Goal: Task Accomplishment & Management: Use online tool/utility

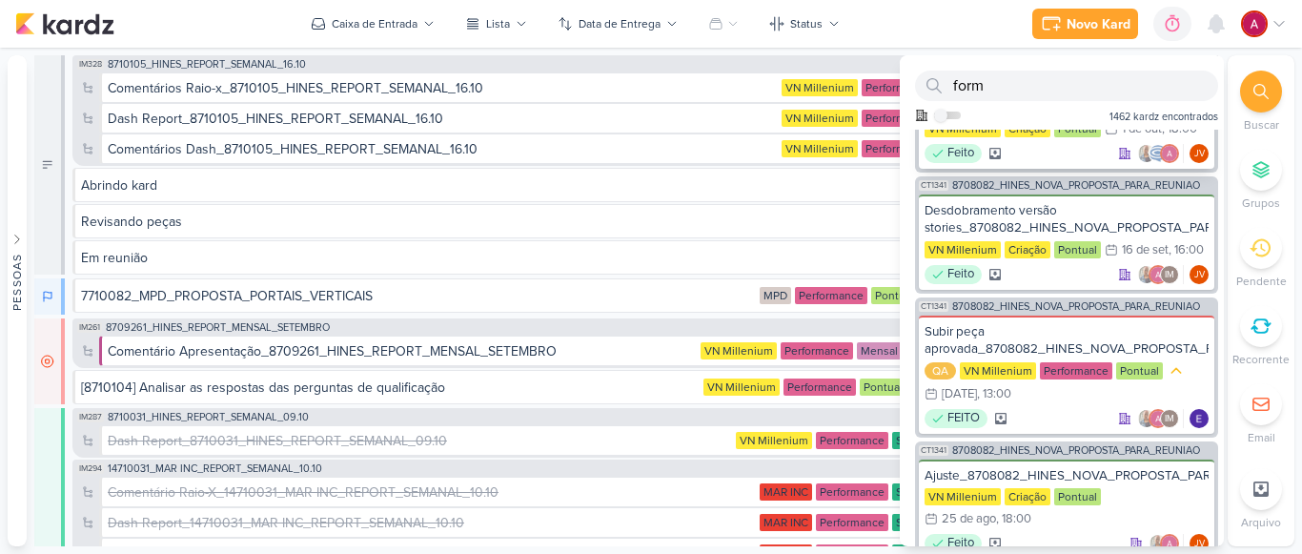
scroll to position [1811, 0]
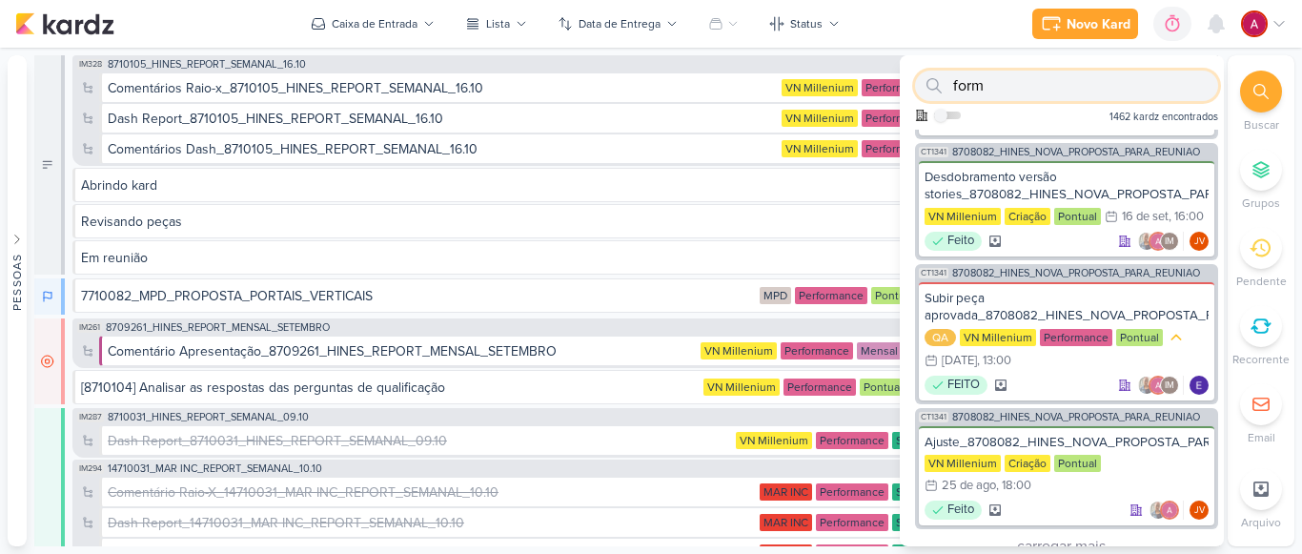
drag, startPoint x: 999, startPoint y: 91, endPoint x: 954, endPoint y: 87, distance: 45.0
click at [954, 87] on input "form" at bounding box center [1066, 86] width 303 height 31
paste input "7710106"
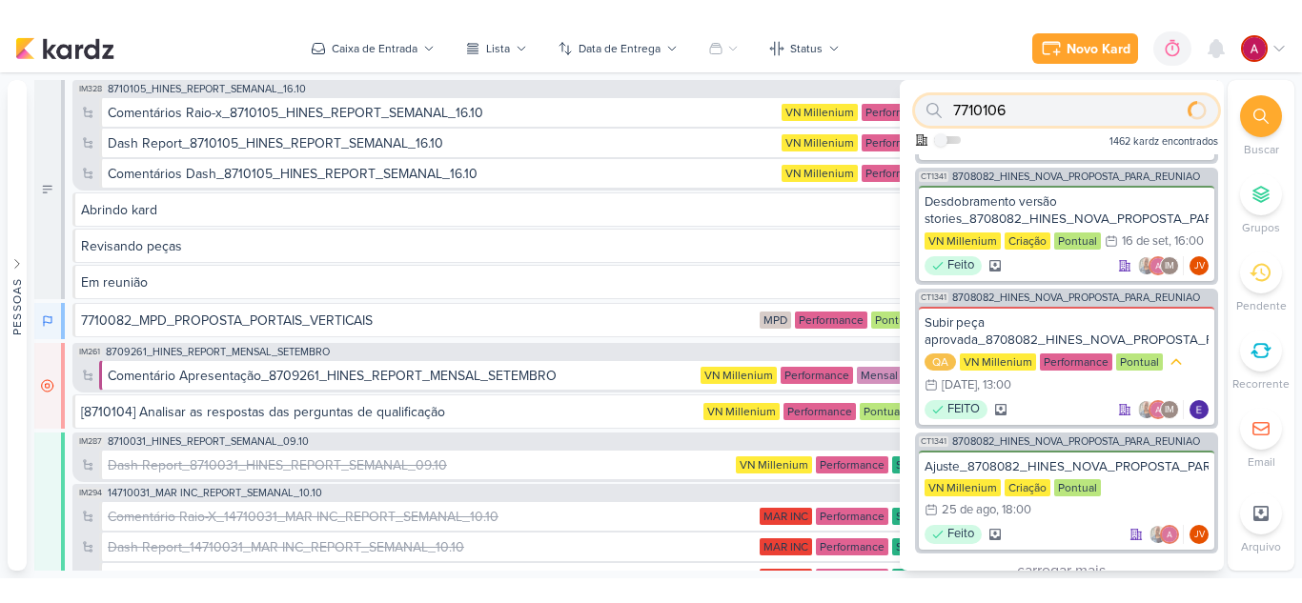
scroll to position [0, 0]
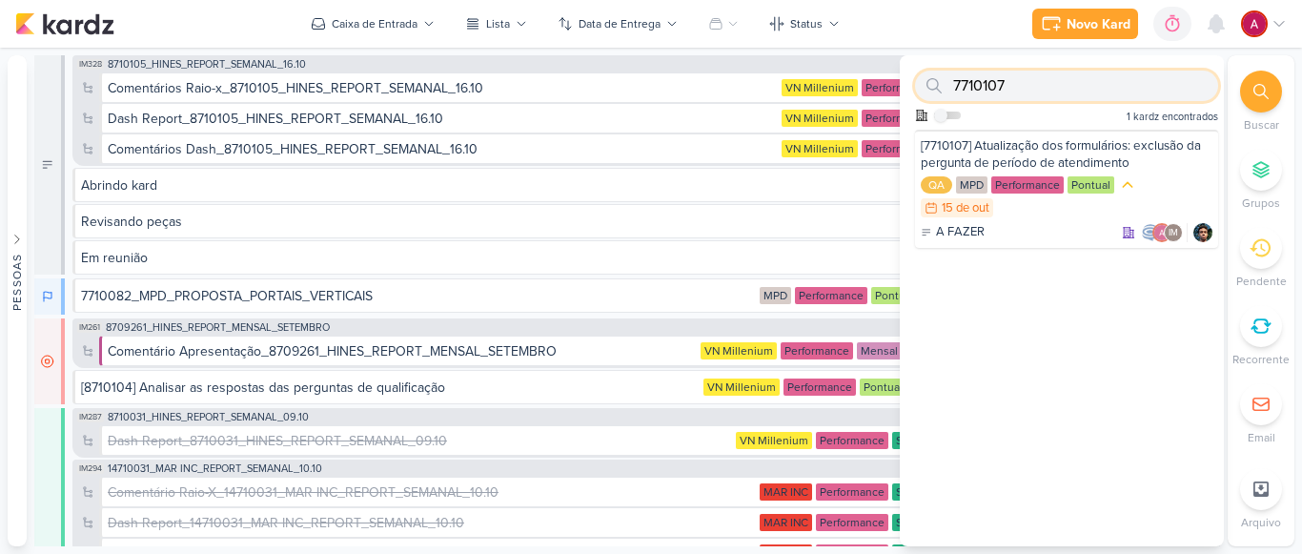
type input "7710107"
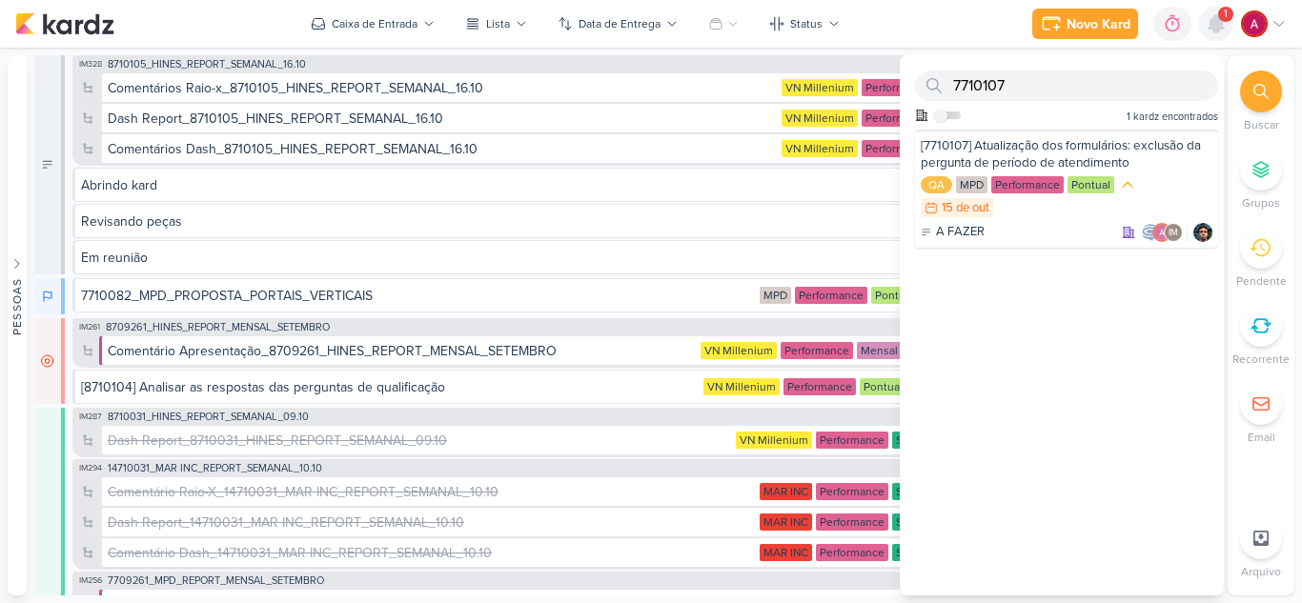
click at [1226, 23] on icon at bounding box center [1216, 23] width 23 height 23
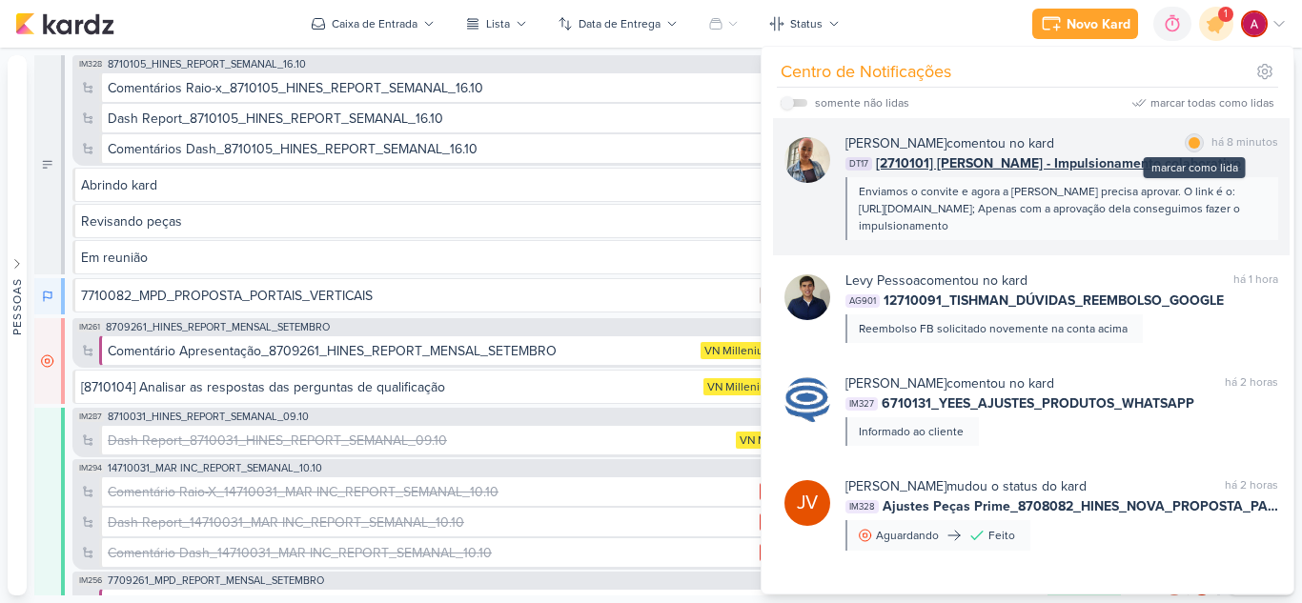
click at [1189, 145] on div at bounding box center [1194, 142] width 11 height 11
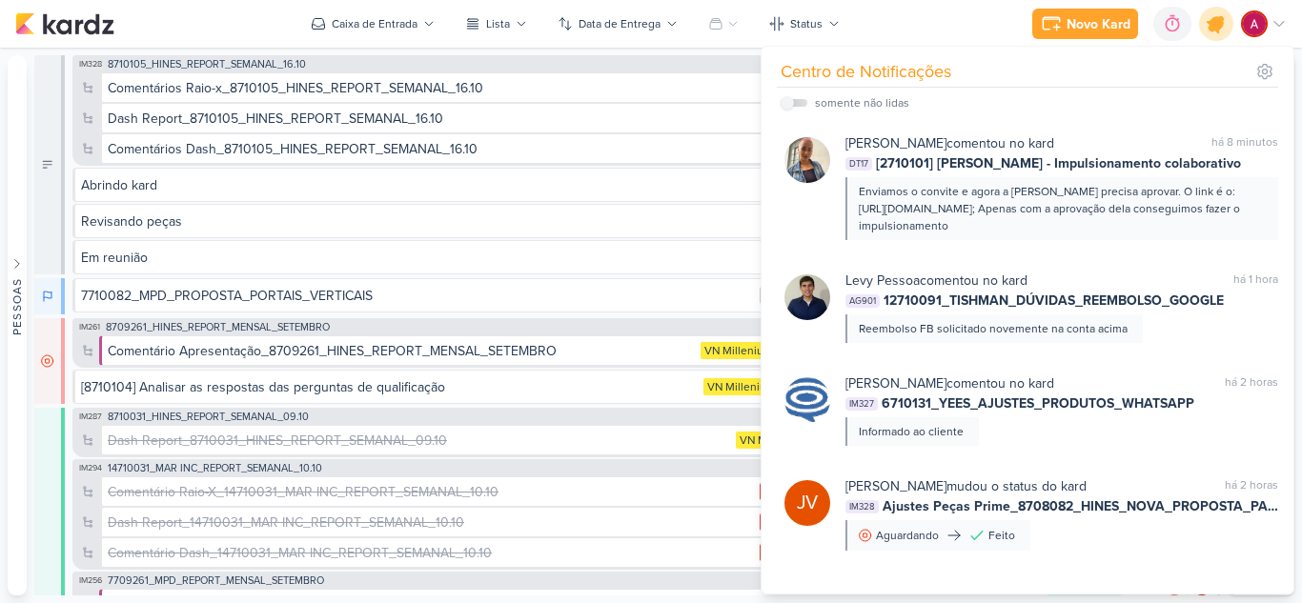
click at [1224, 18] on icon at bounding box center [1216, 24] width 32 height 32
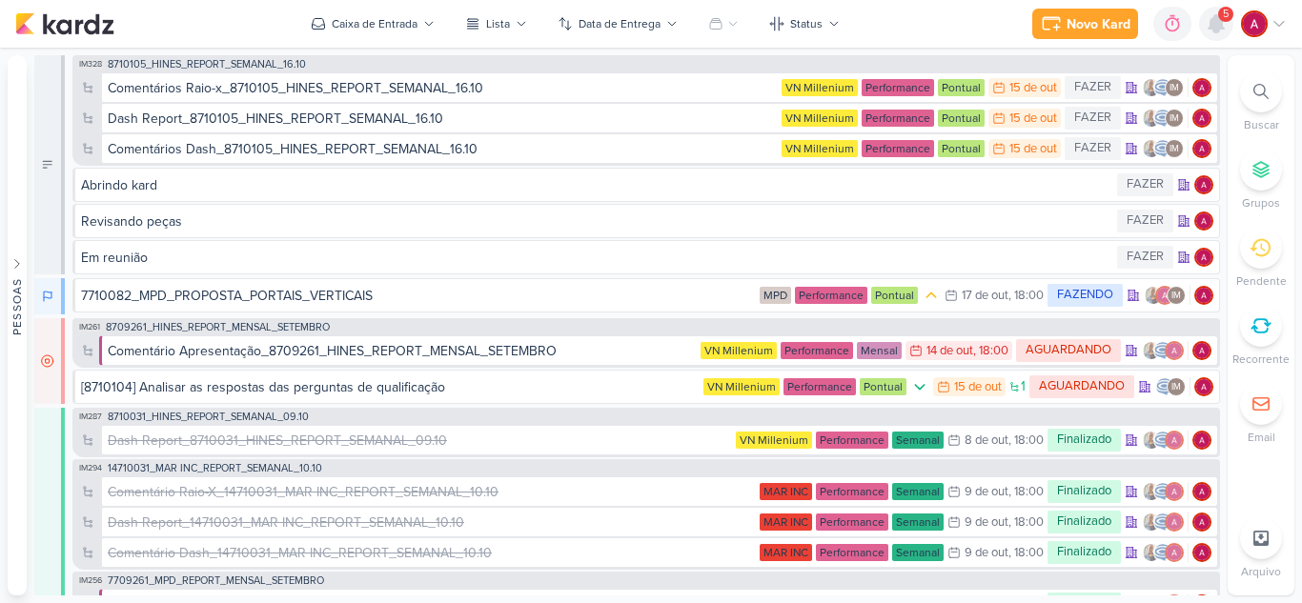
click at [1214, 22] on icon at bounding box center [1216, 23] width 15 height 17
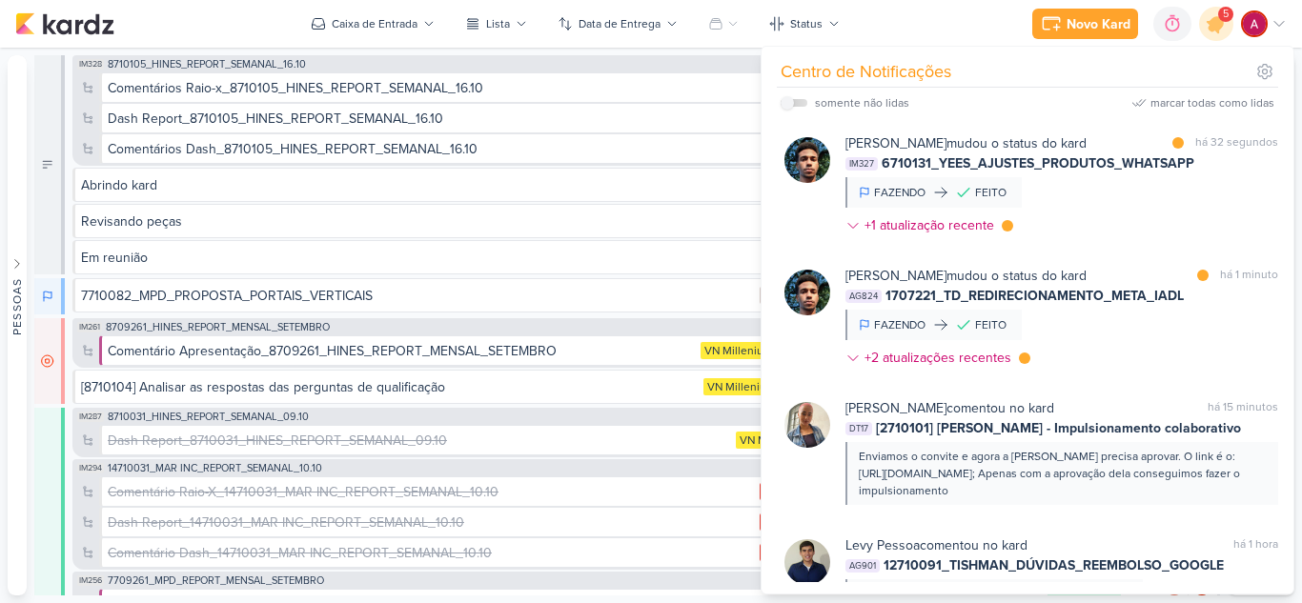
click at [1190, 112] on div "somente não lidas marcar todas como lidas" at bounding box center [1028, 103] width 494 height 31
click at [1190, 106] on div "marcar todas como lidas" at bounding box center [1213, 102] width 124 height 17
click at [1208, 22] on icon at bounding box center [1216, 23] width 23 height 23
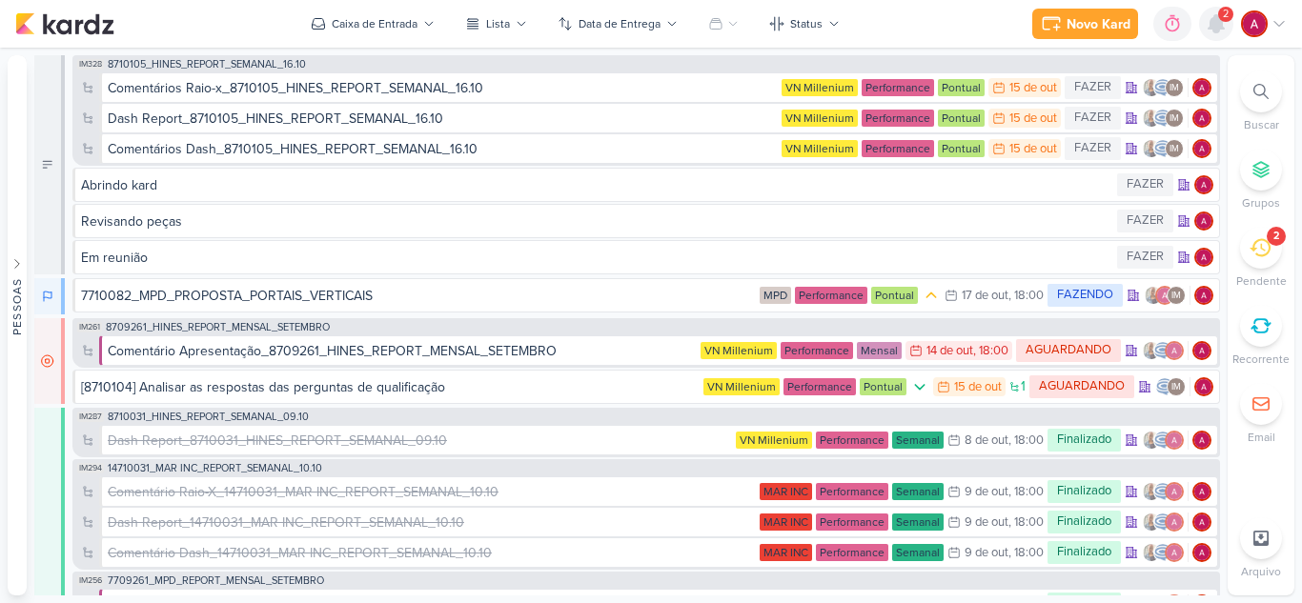
click at [1219, 23] on icon at bounding box center [1216, 23] width 15 height 17
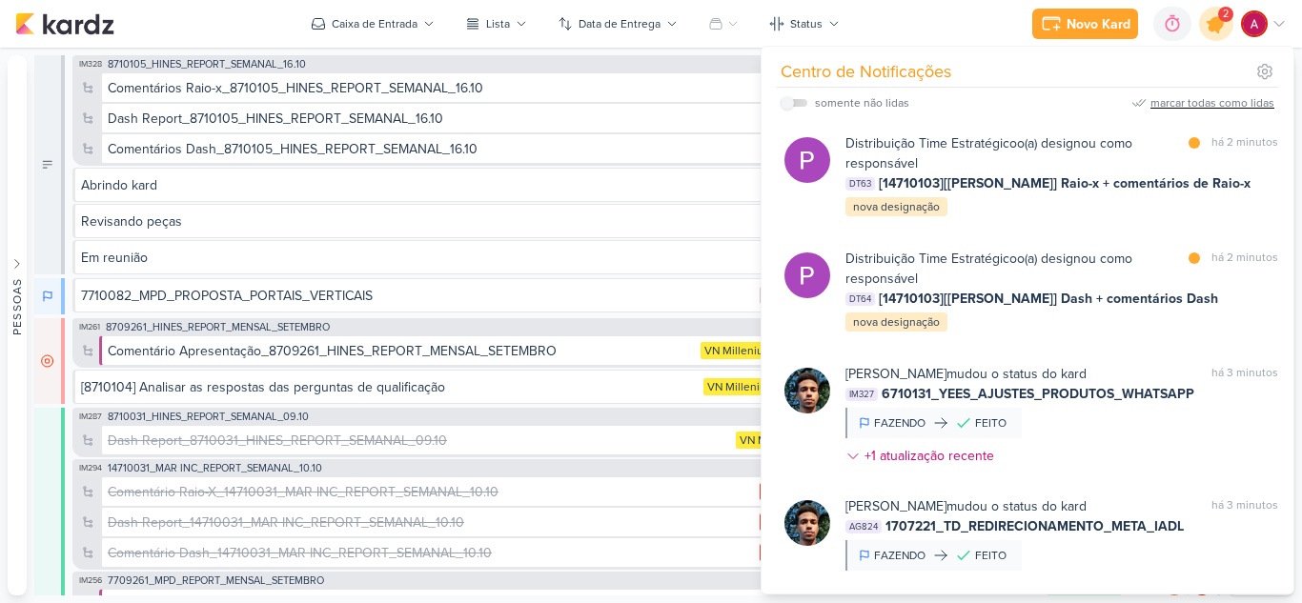
click at [1216, 32] on icon at bounding box center [1216, 24] width 32 height 32
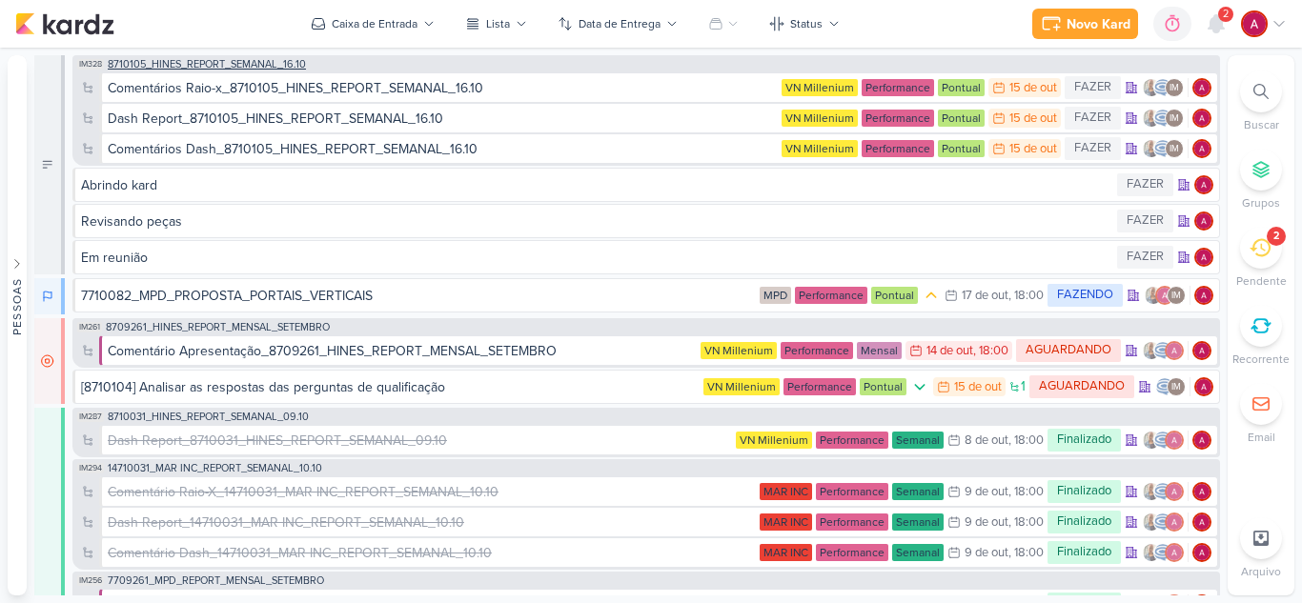
click at [269, 66] on span "8710105_HINES_REPORT_SEMANAL_16.10" at bounding box center [207, 64] width 198 height 10
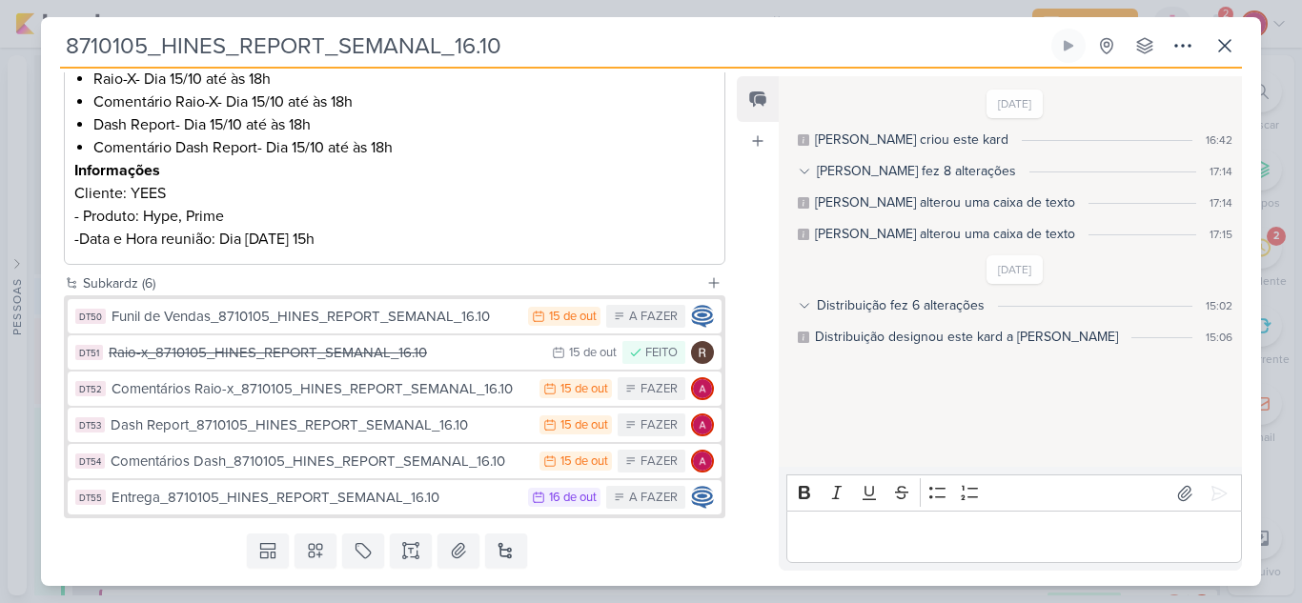
scroll to position [435, 0]
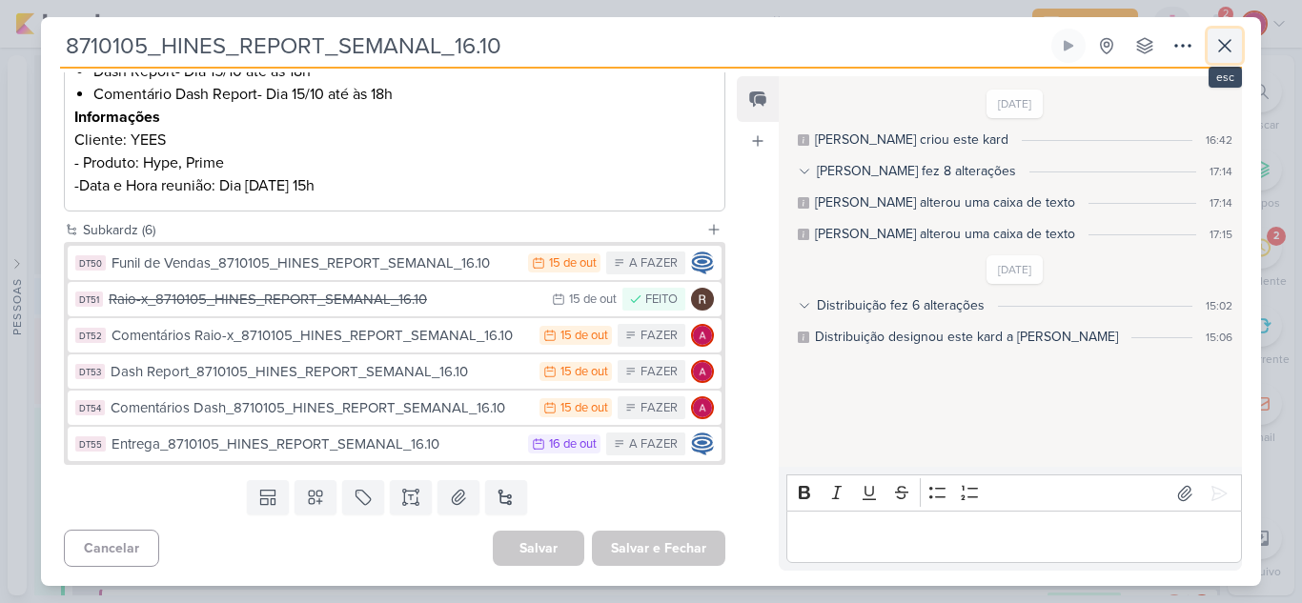
click at [1218, 52] on icon at bounding box center [1225, 45] width 23 height 23
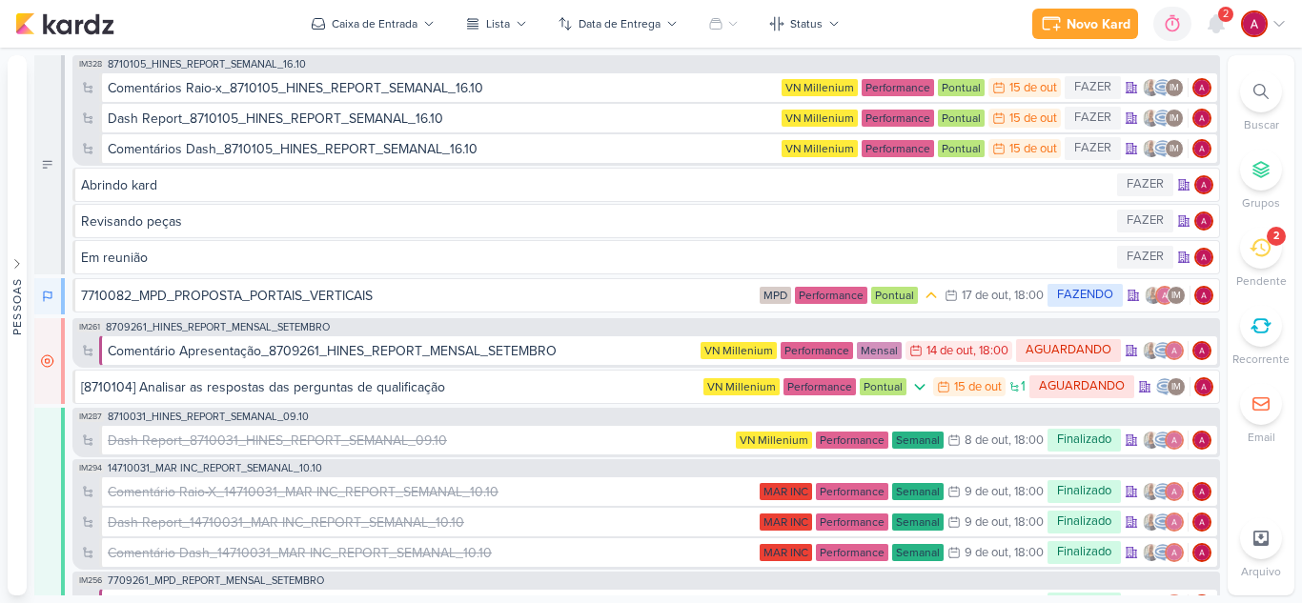
click at [1274, 255] on div "2" at bounding box center [1261, 248] width 42 height 42
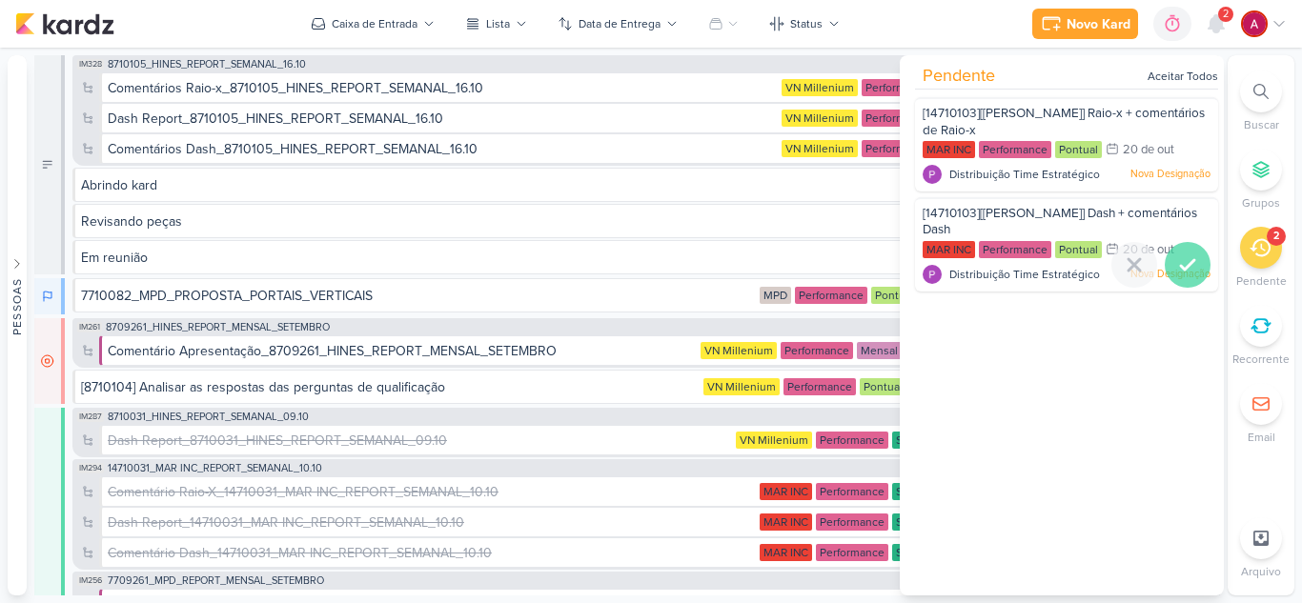
click at [1189, 269] on icon at bounding box center [1187, 265] width 23 height 23
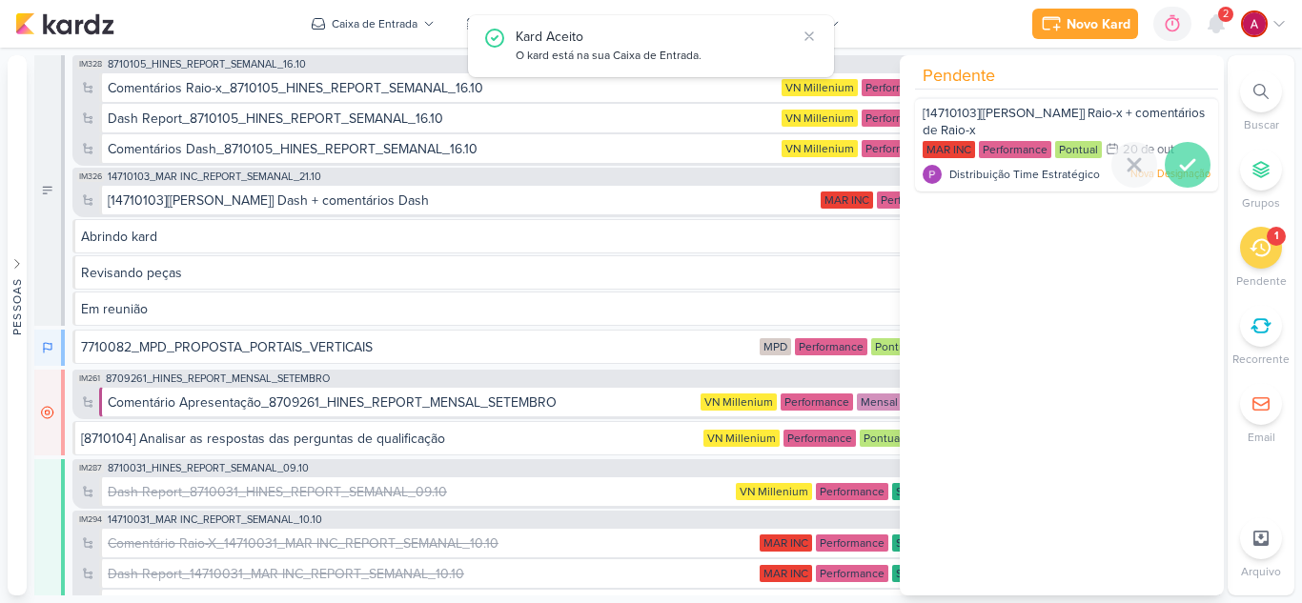
click at [1192, 169] on div at bounding box center [1188, 165] width 46 height 46
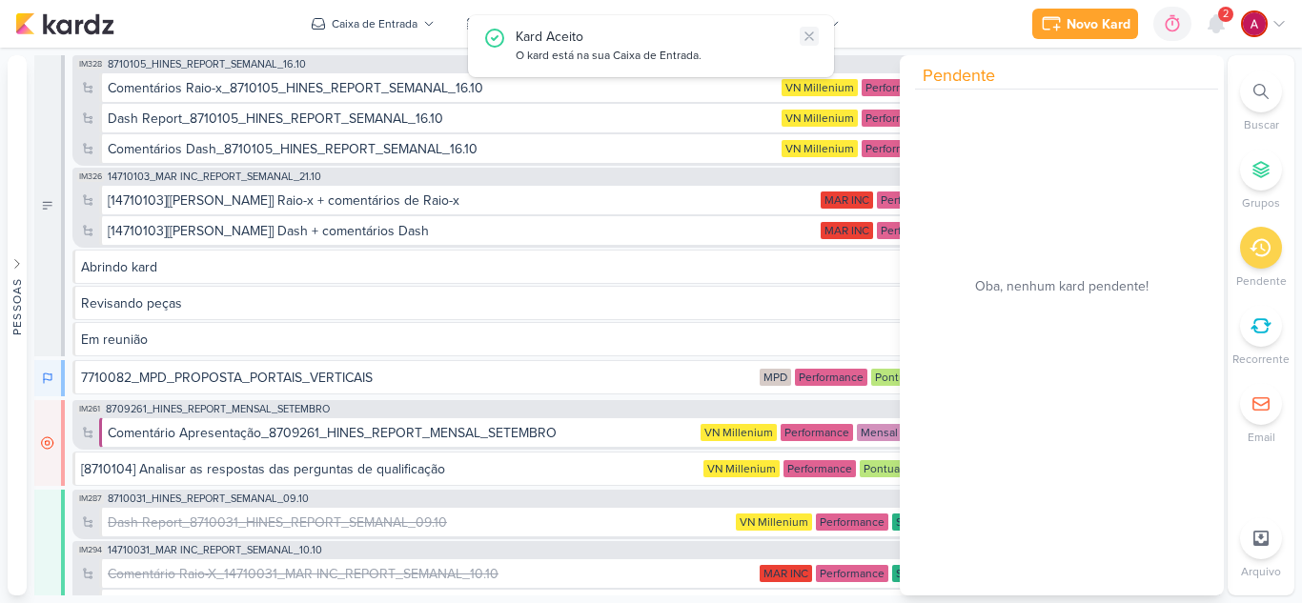
click at [814, 31] on icon at bounding box center [809, 36] width 15 height 15
click at [373, 124] on div "Dash Report_8710105_HINES_REPORT_SEMANAL_16.10" at bounding box center [276, 119] width 336 height 20
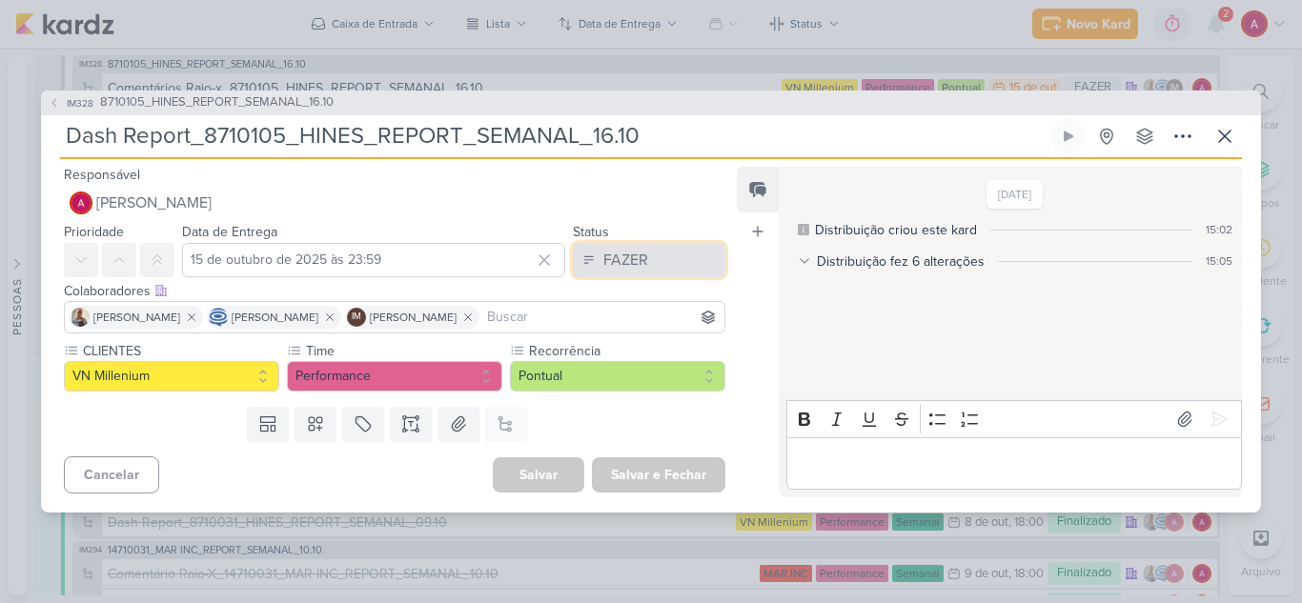
click at [612, 267] on div "FAZER" at bounding box center [625, 260] width 45 height 23
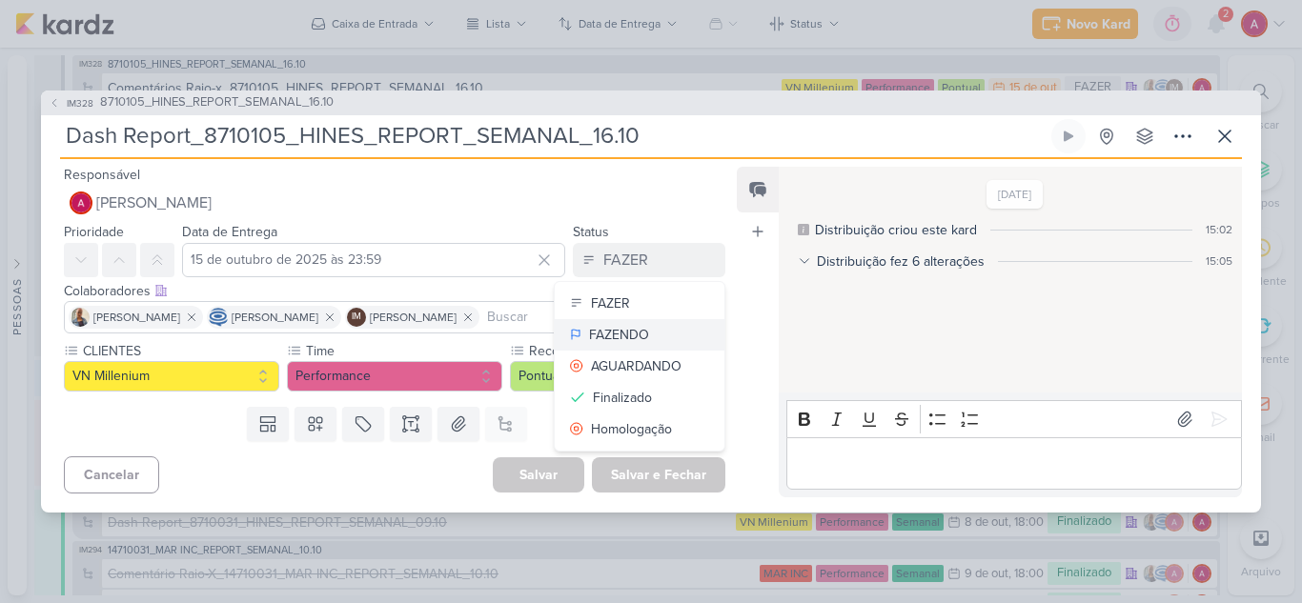
click at [635, 336] on div "FAZENDO" at bounding box center [619, 335] width 60 height 20
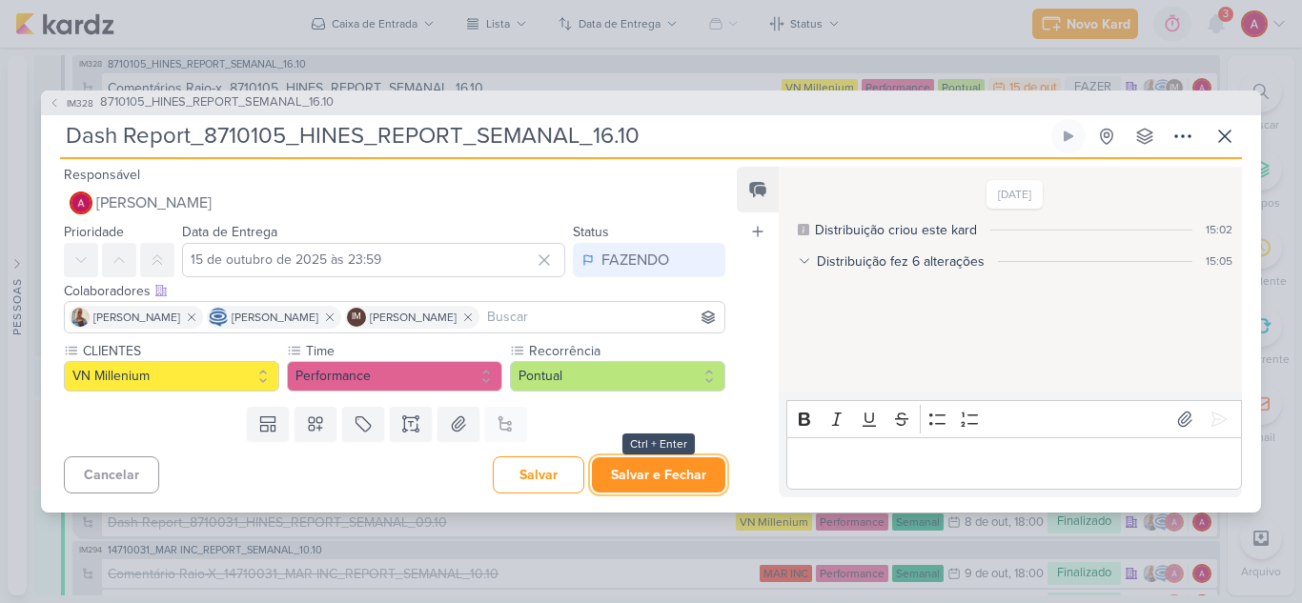
click at [617, 477] on button "Salvar e Fechar" at bounding box center [658, 475] width 133 height 35
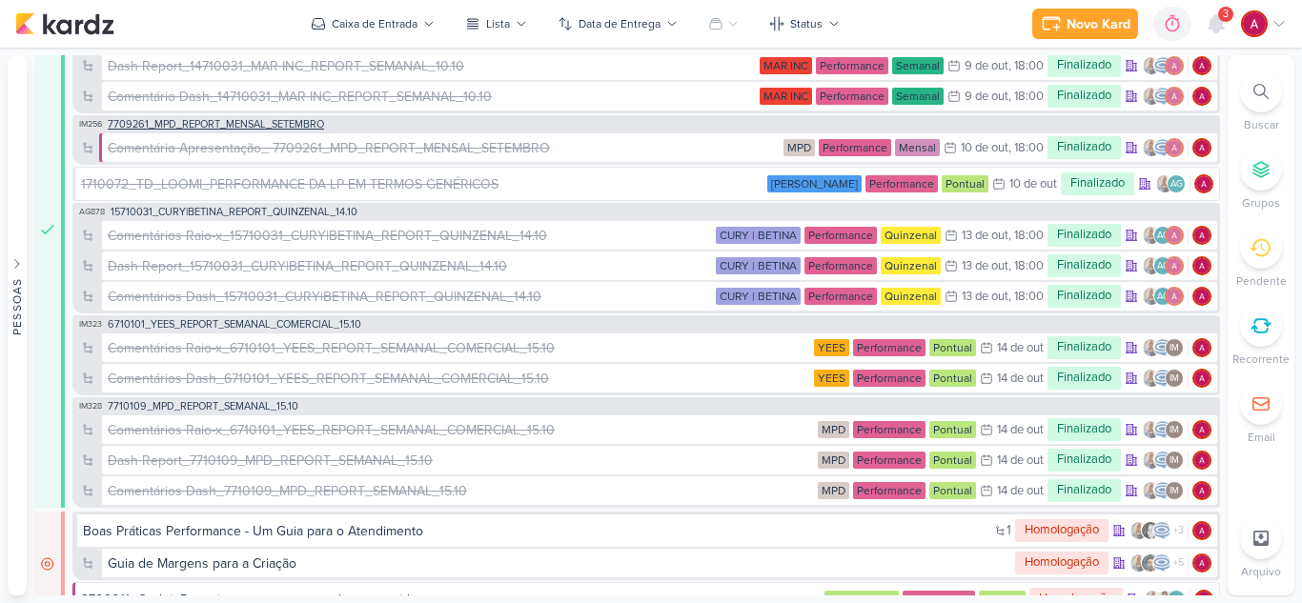
scroll to position [586, 0]
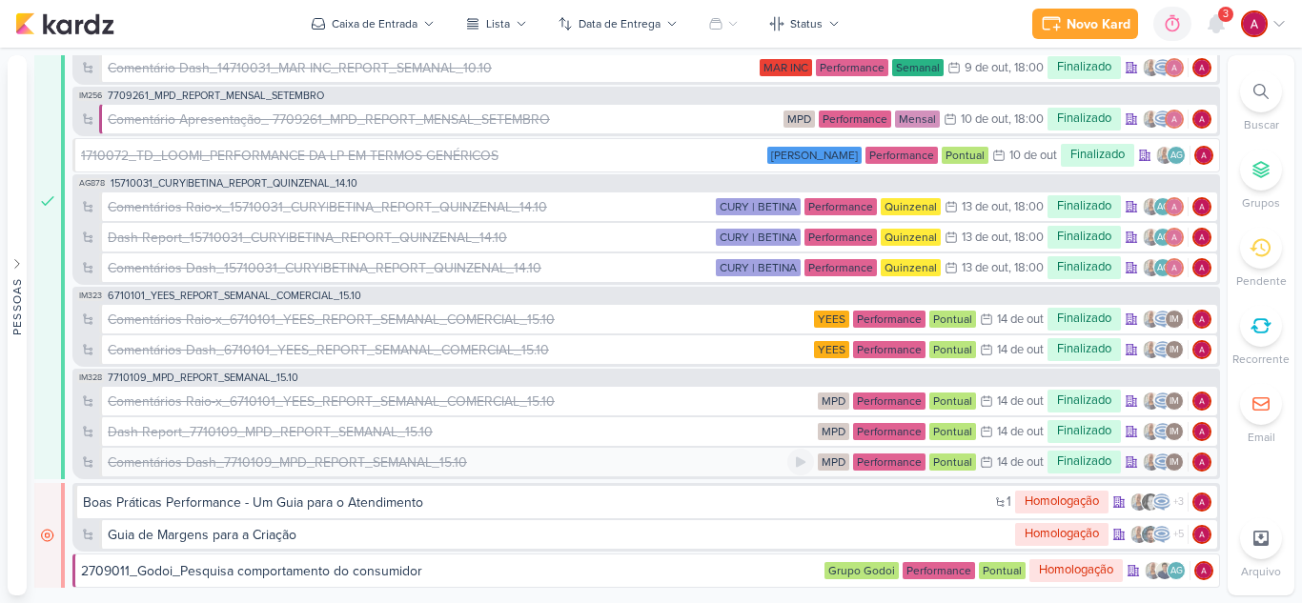
click at [282, 467] on div "Comentários Dash_7710109_MPD_REPORT_SEMANAL_15.10" at bounding box center [287, 463] width 359 height 20
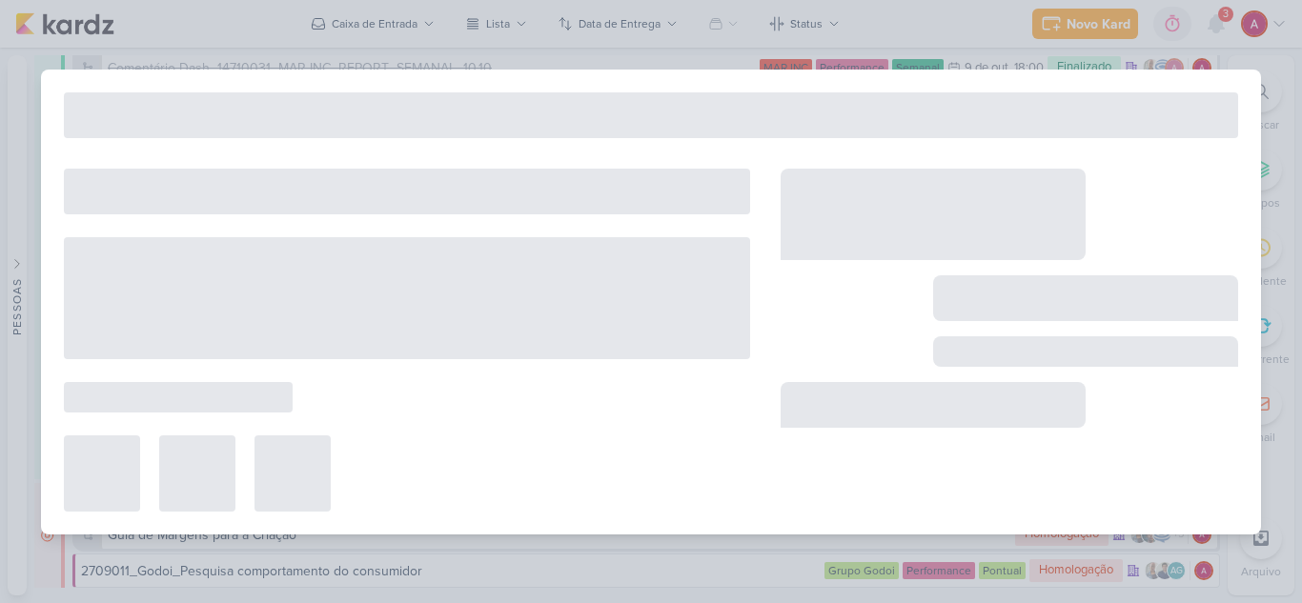
type input "Comentários Dash_7710109_MPD_REPORT_SEMANAL_15.10"
type input "[DATE] 23:59"
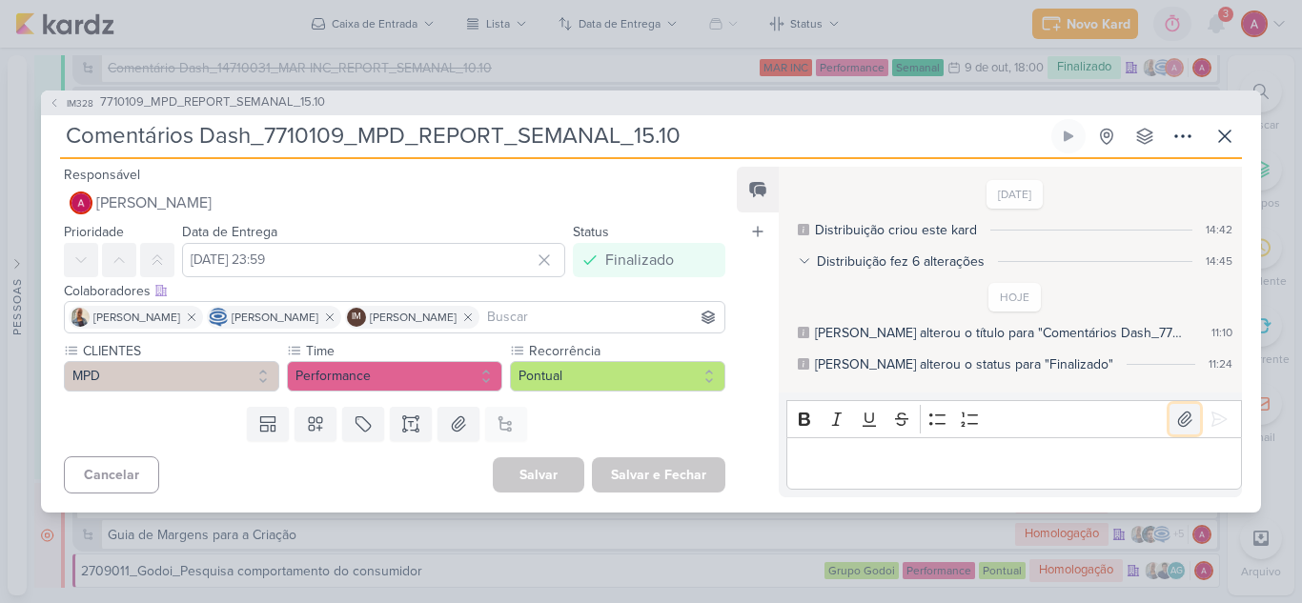
click at [1175, 421] on icon at bounding box center [1184, 419] width 19 height 19
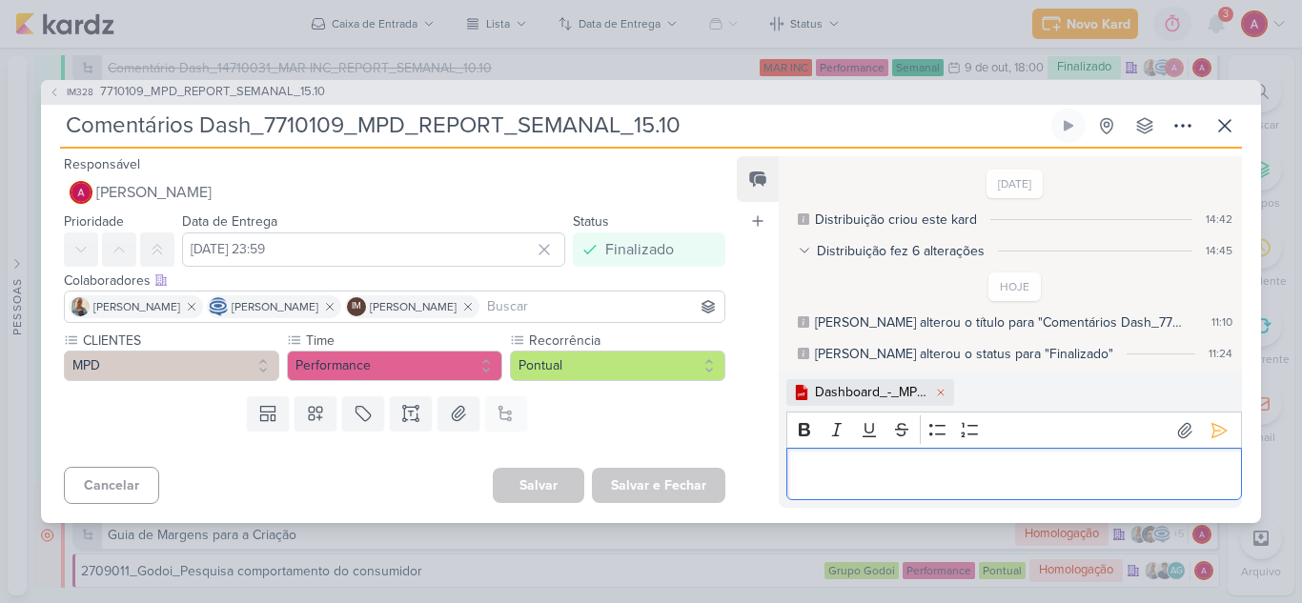
click at [871, 461] on div "Editor editing area: main" at bounding box center [1014, 474] width 456 height 52
click at [1213, 423] on icon at bounding box center [1220, 430] width 14 height 14
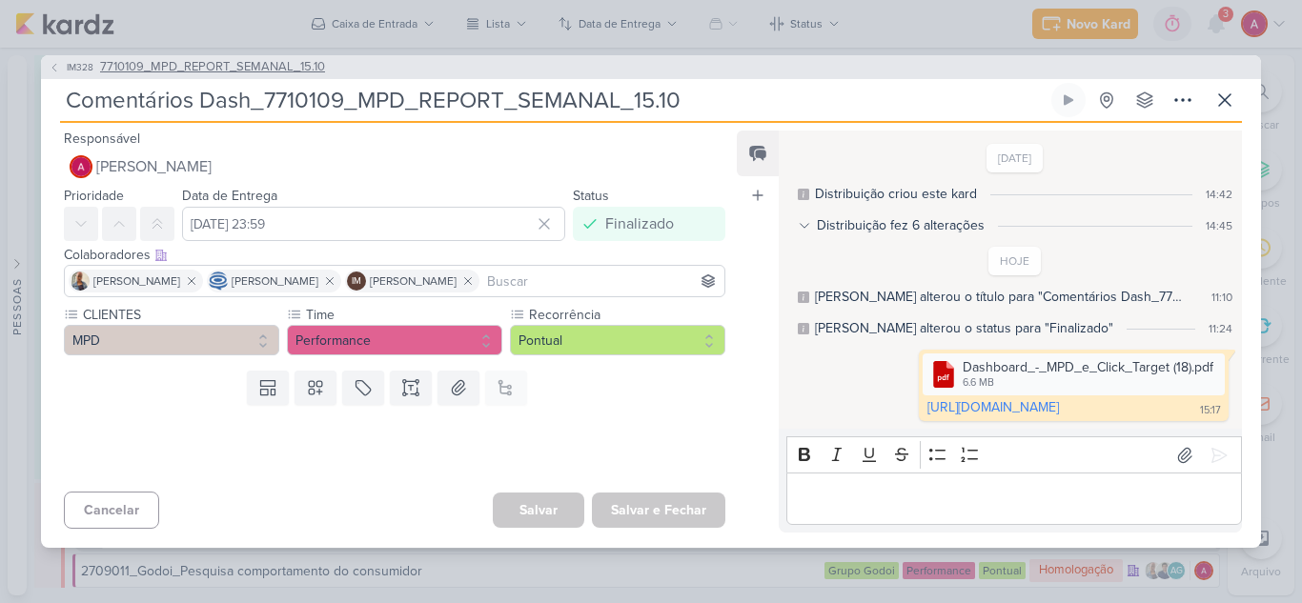
click at [64, 62] on span "IM328" at bounding box center [80, 67] width 32 height 14
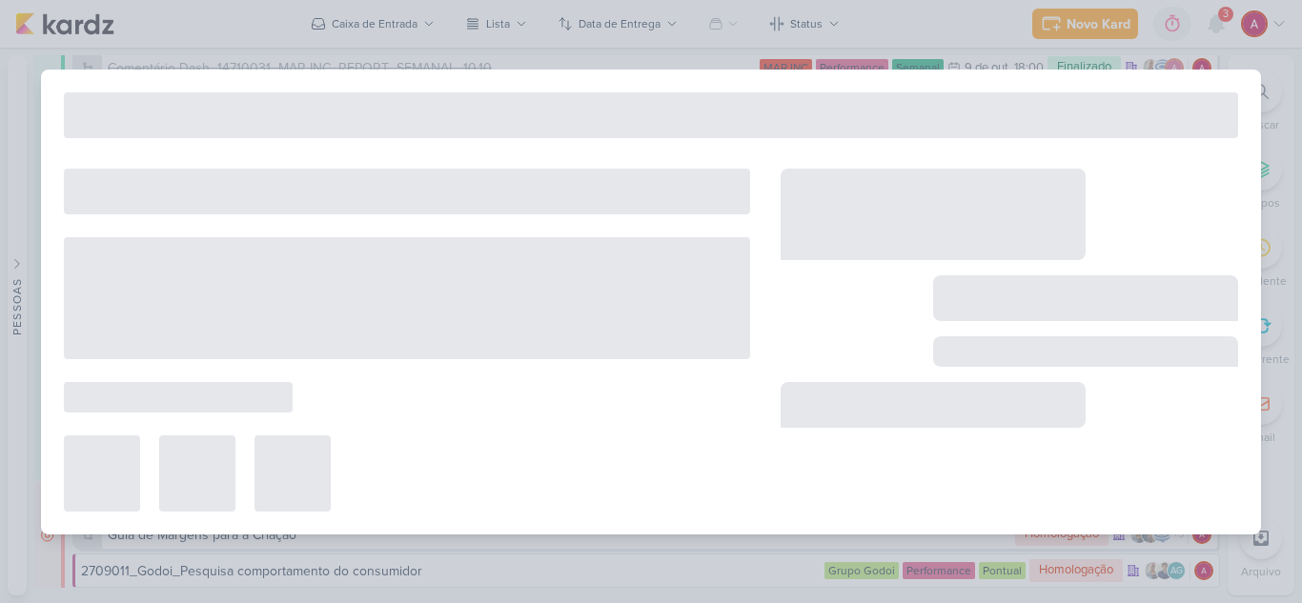
type input "7710109_MPD_REPORT_SEMANAL_15.10"
type input "[DATE] 18:00"
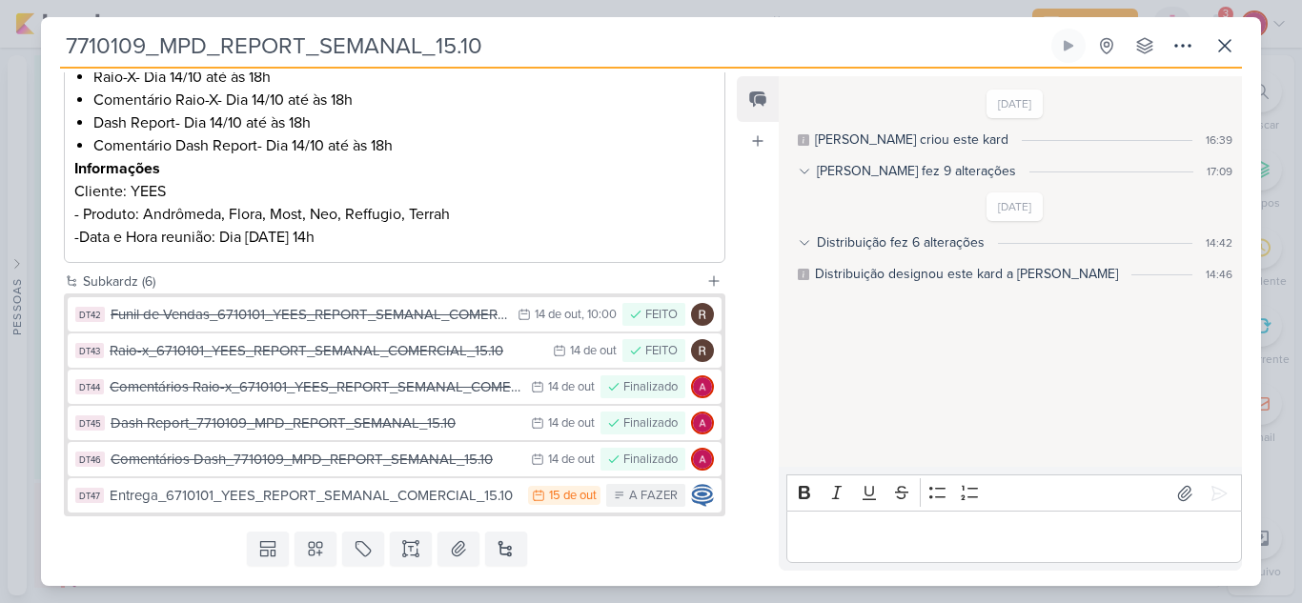
scroll to position [435, 0]
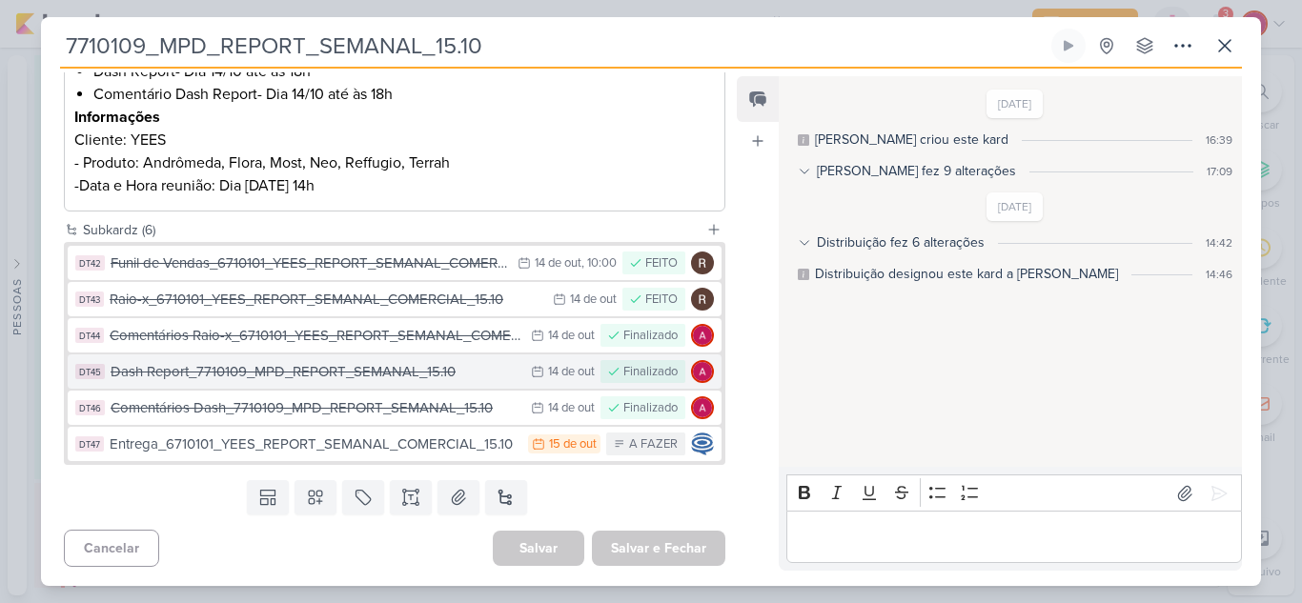
click at [286, 380] on div "Dash Report_7710109_MPD_REPORT_SEMANAL_15.10" at bounding box center [316, 372] width 411 height 22
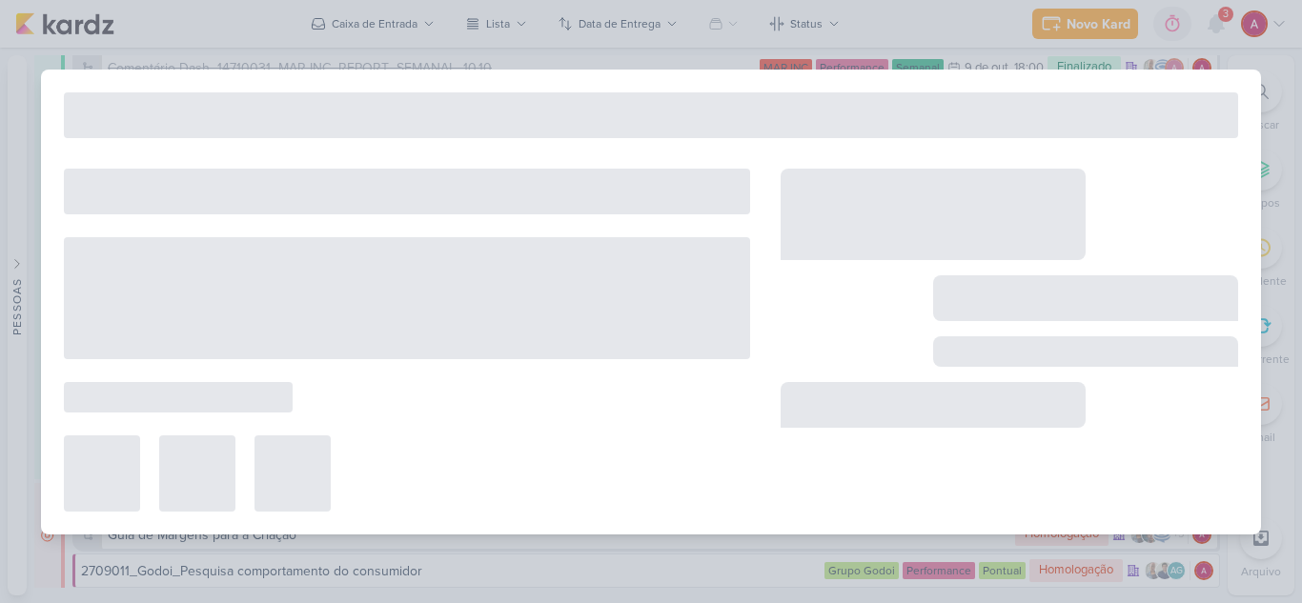
type input "Dash Report_7710109_MPD_REPORT_SEMANAL_15.10"
type input "[DATE] 23:59"
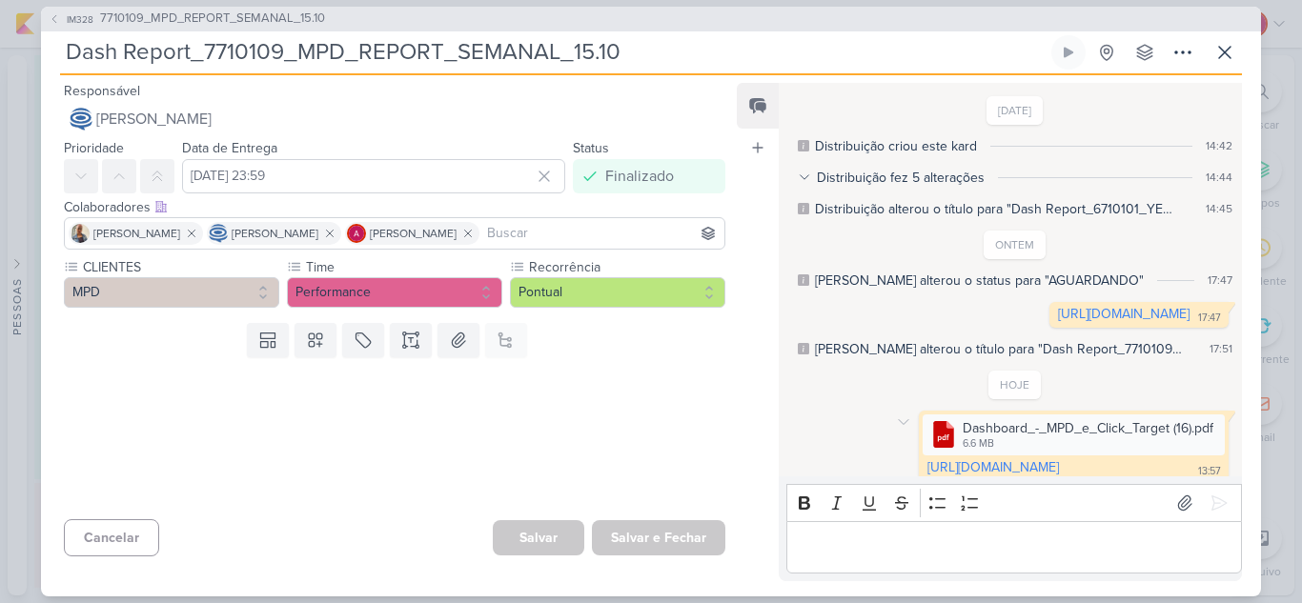
scroll to position [59, 0]
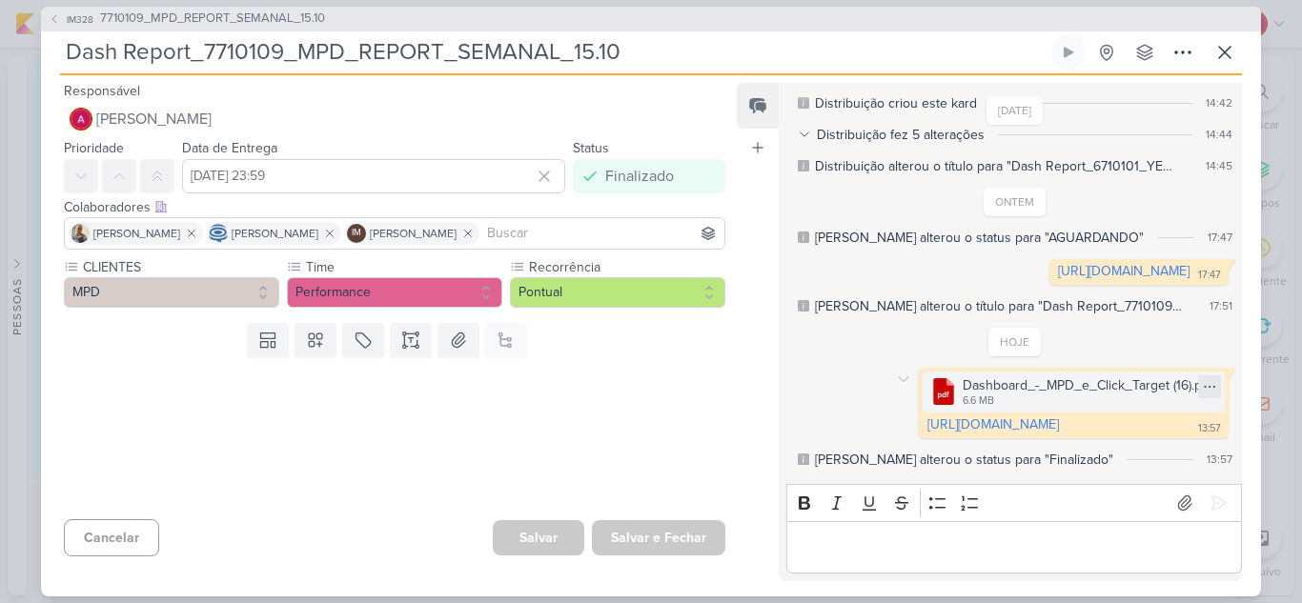
click at [1205, 379] on icon at bounding box center [1209, 386] width 15 height 15
click at [896, 372] on icon at bounding box center [903, 379] width 15 height 15
click at [893, 398] on button "Deletar" at bounding box center [945, 413] width 104 height 31
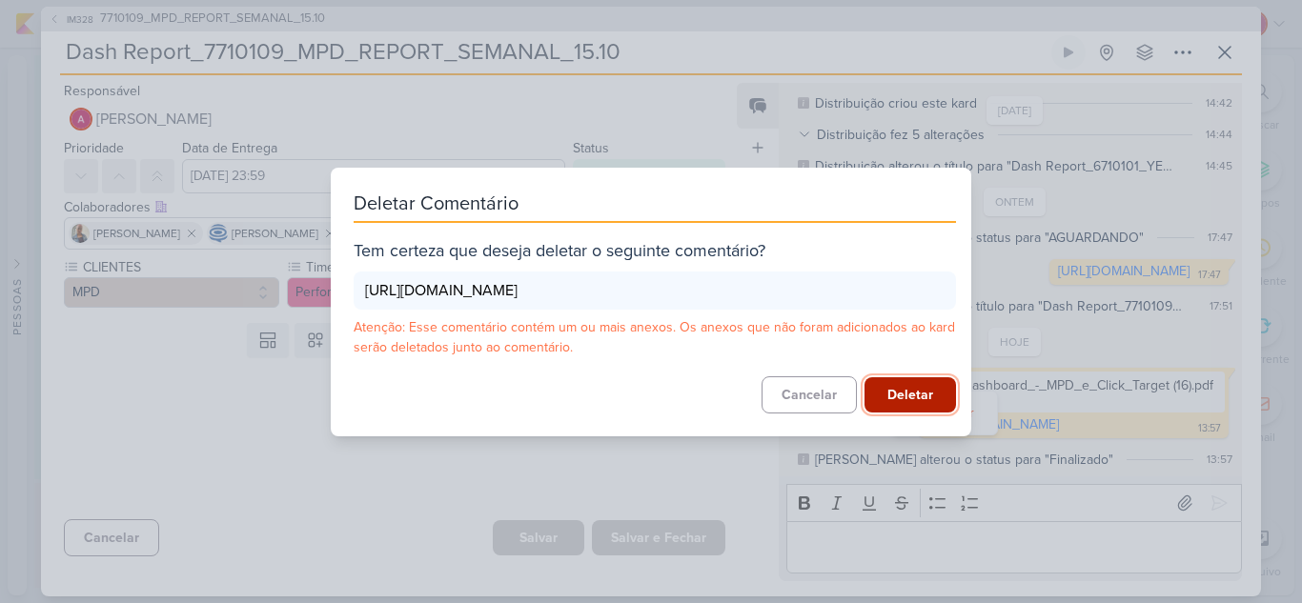
click at [918, 412] on button "Deletar" at bounding box center [911, 395] width 92 height 35
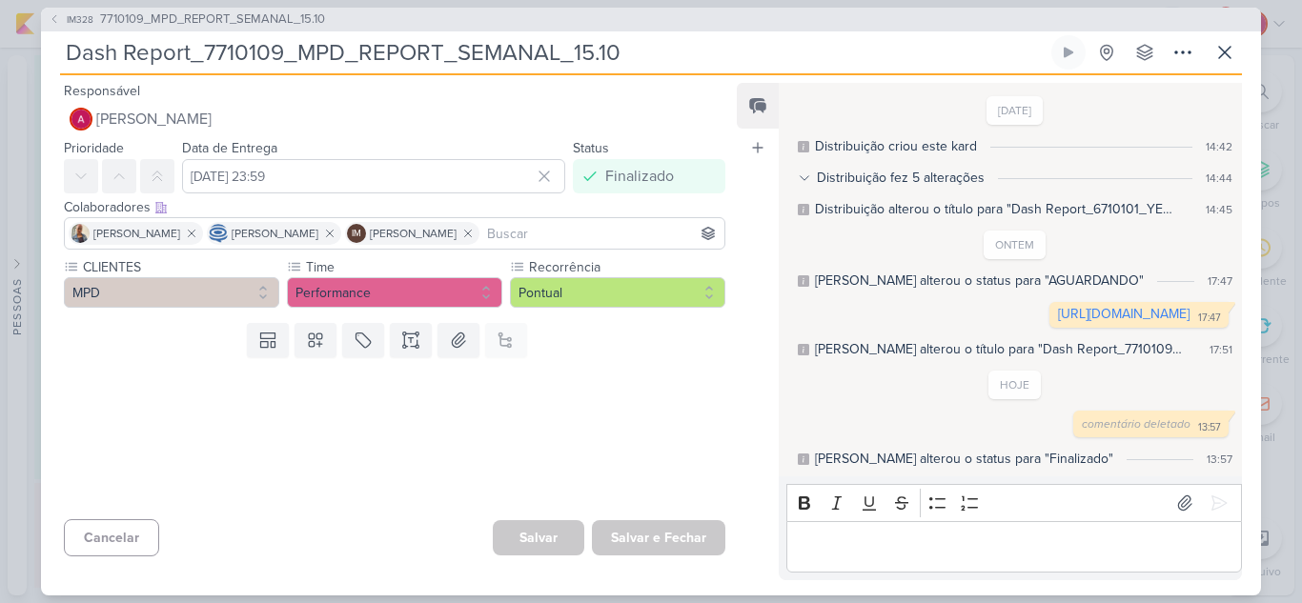
scroll to position [0, 0]
click at [1229, 44] on icon at bounding box center [1225, 52] width 23 height 23
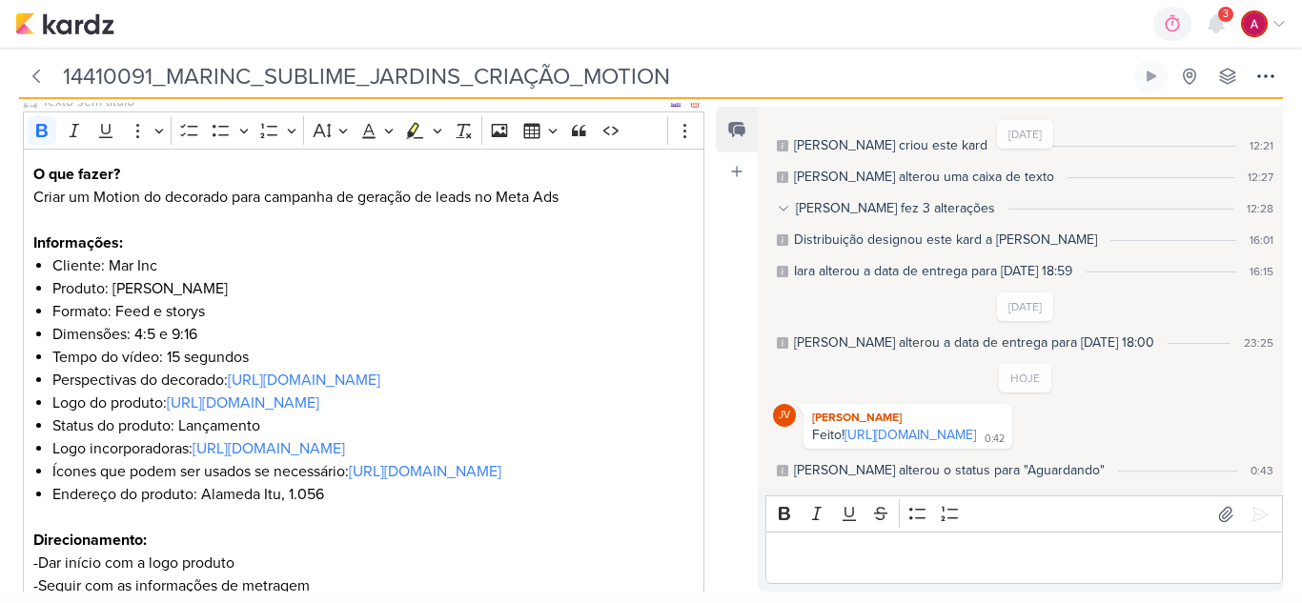
scroll to position [381, 0]
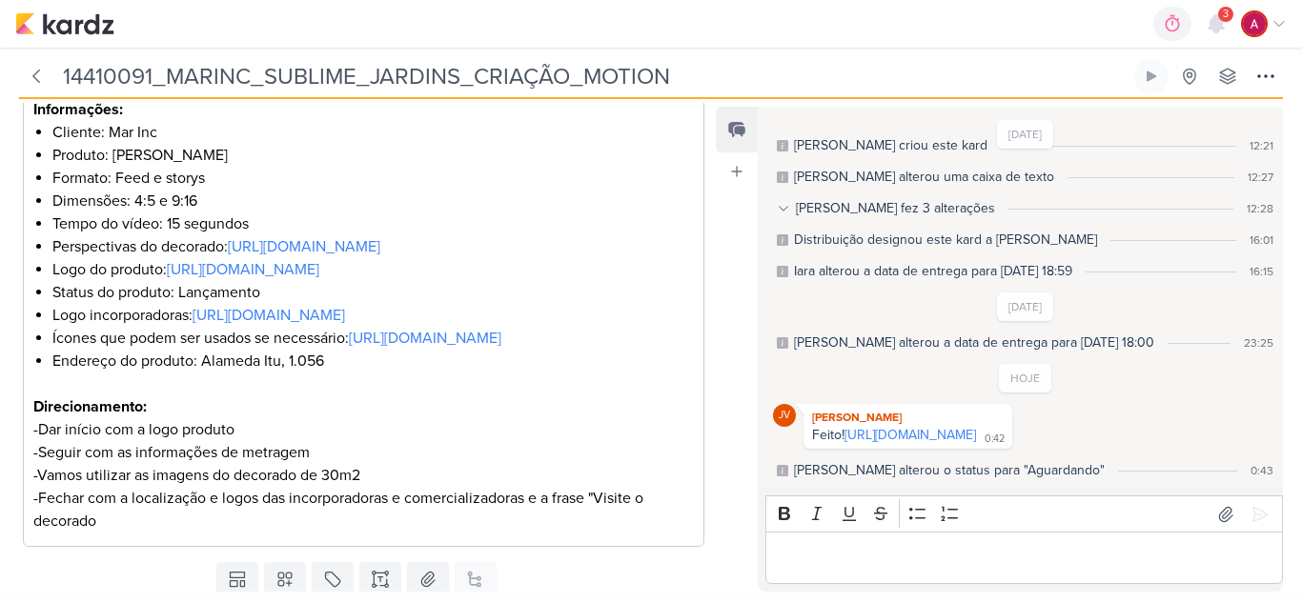
click at [893, 556] on p "Editor editing area: main" at bounding box center [1025, 558] width 498 height 23
click at [746, 335] on div "Feed Atrelar email Solte o email para atrelar ao kard" at bounding box center [737, 349] width 42 height 485
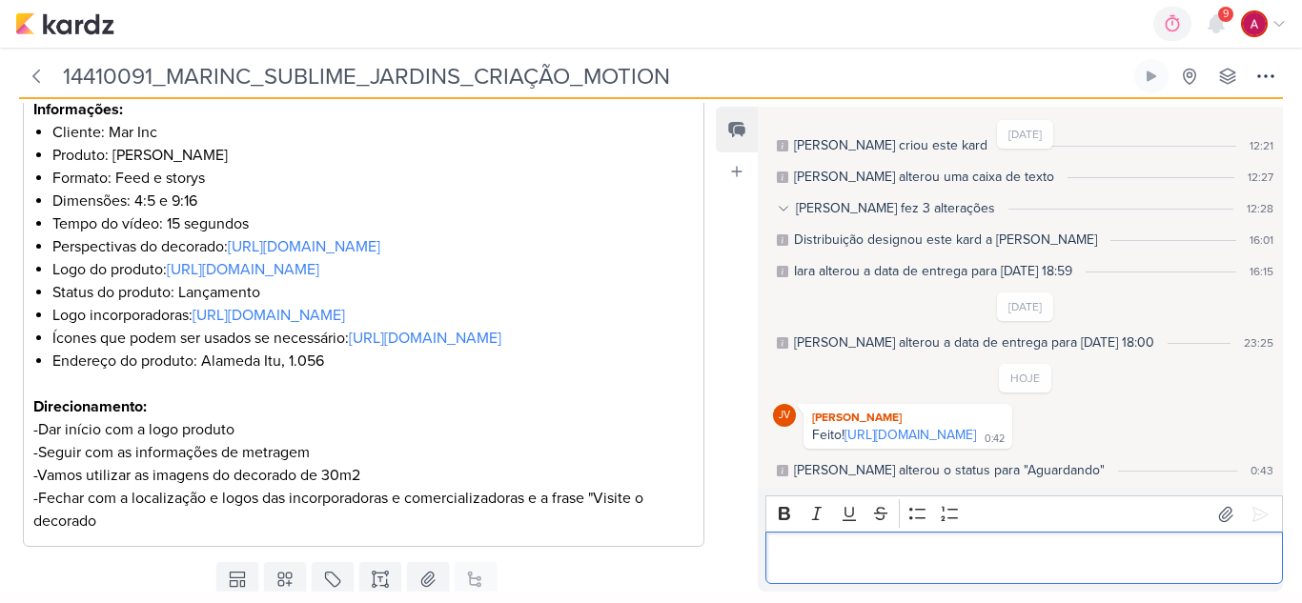
click at [867, 543] on div "Editor editing area: main" at bounding box center [1024, 558] width 518 height 52
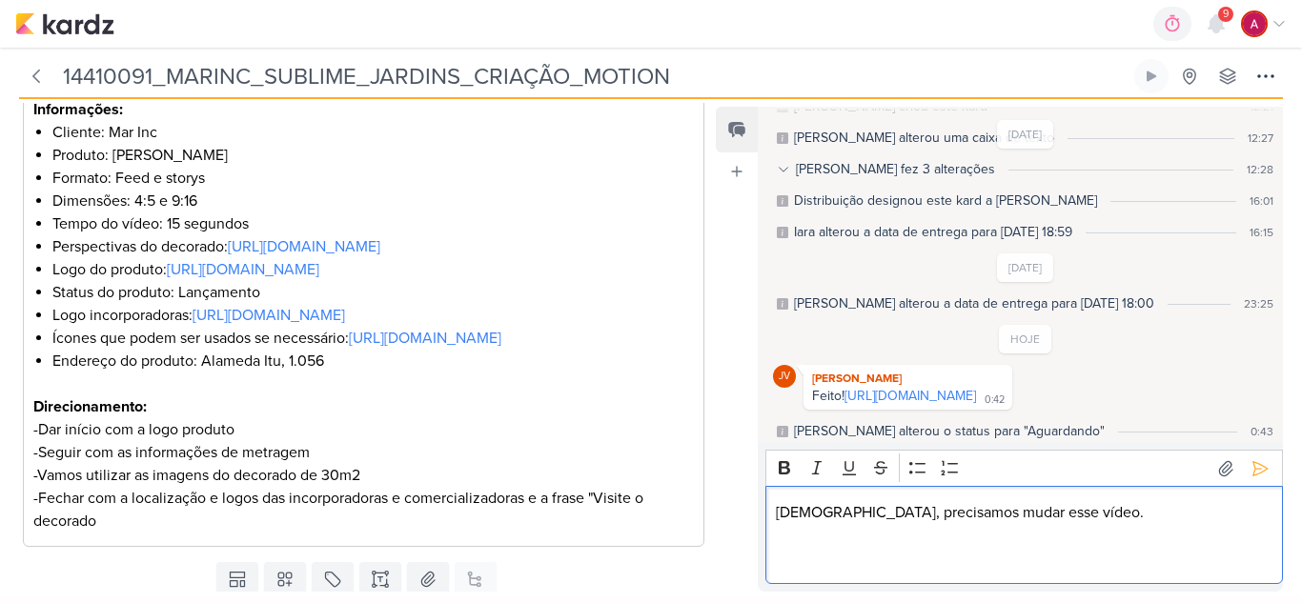
scroll to position [87, 0]
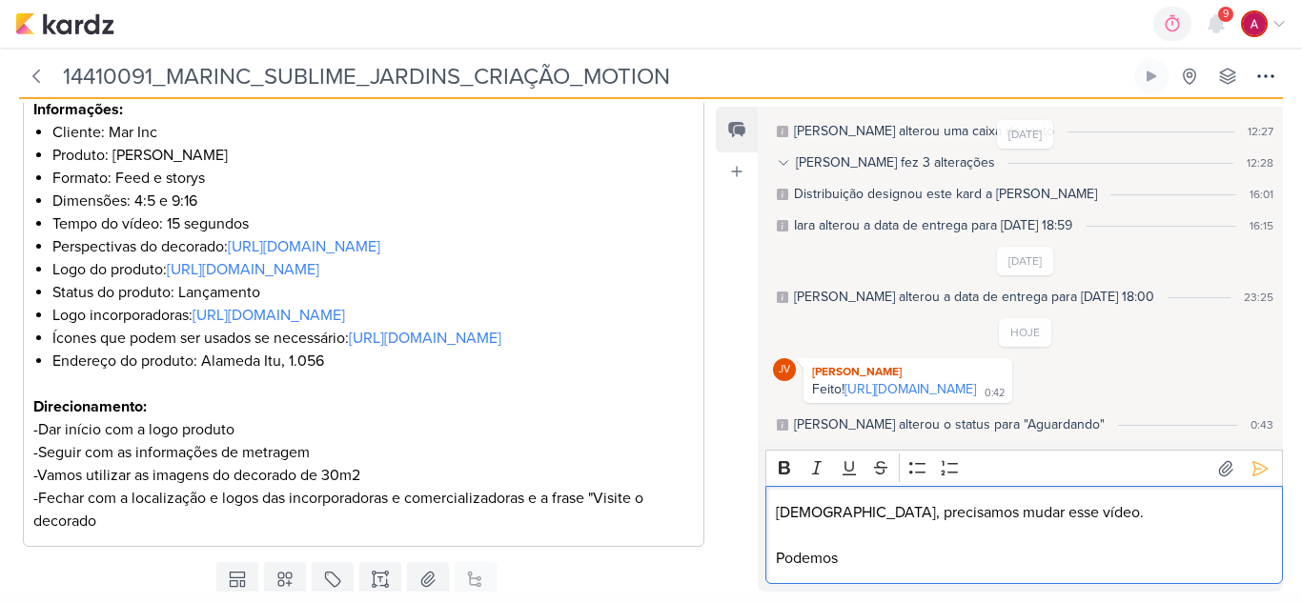
click at [887, 561] on p "Podemos" at bounding box center [1025, 558] width 498 height 23
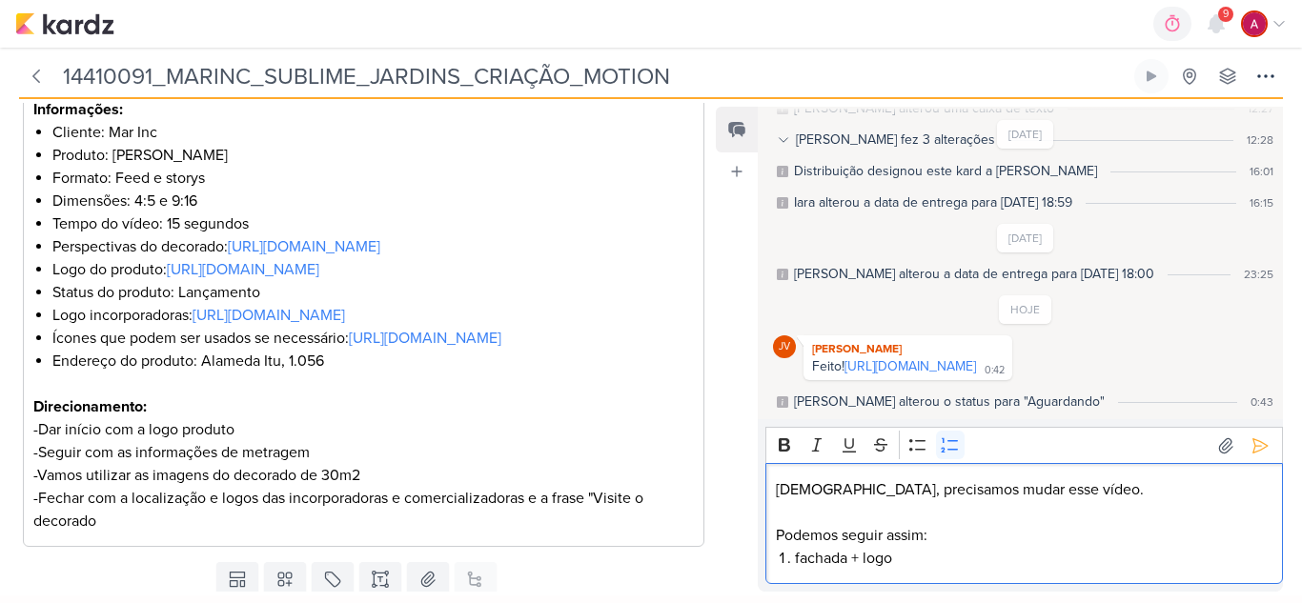
scroll to position [133, 0]
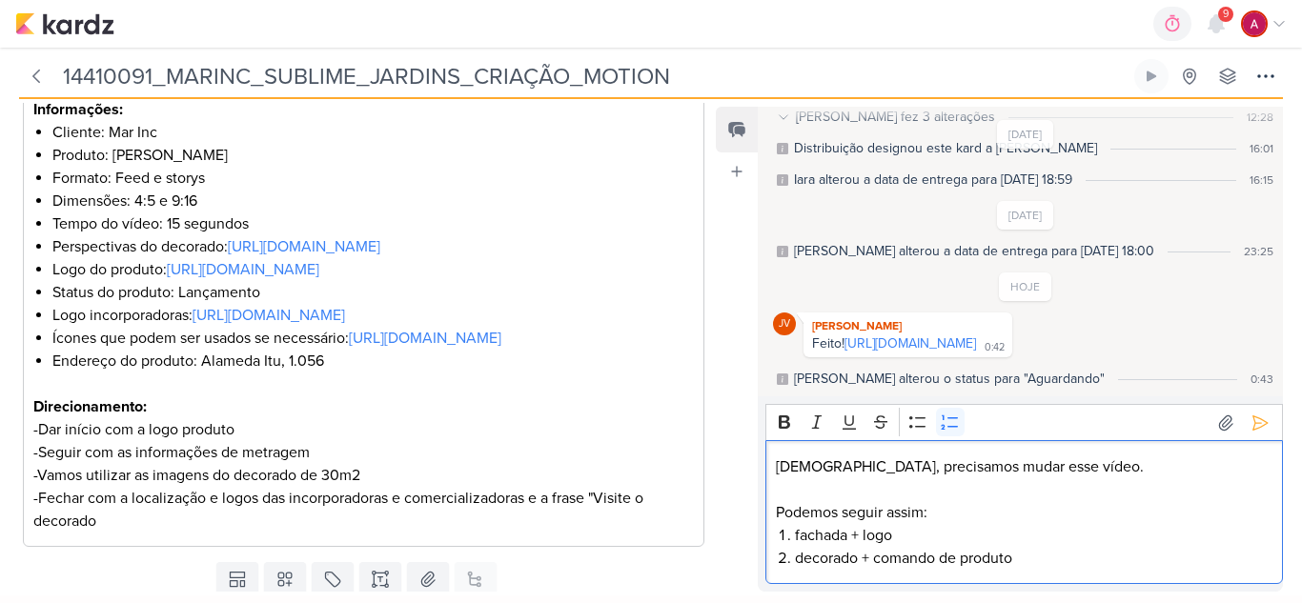
click at [916, 524] on li "fachada + logo" at bounding box center [1034, 535] width 479 height 23
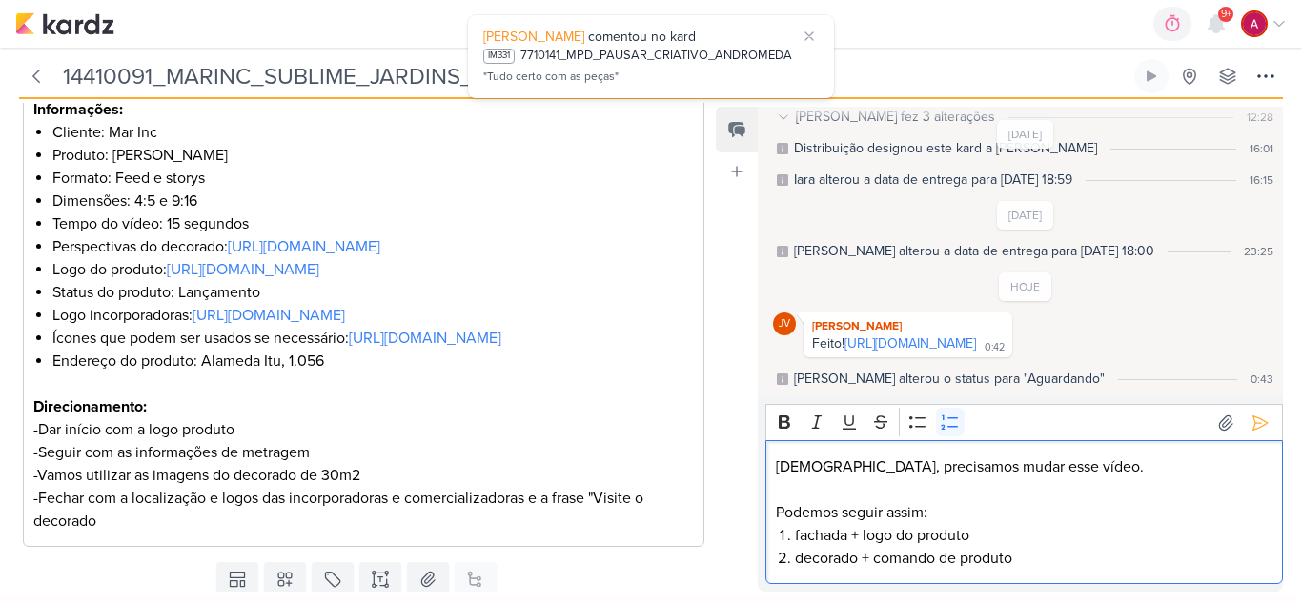
click at [1035, 561] on li "decorado + comando de produto" at bounding box center [1034, 558] width 479 height 23
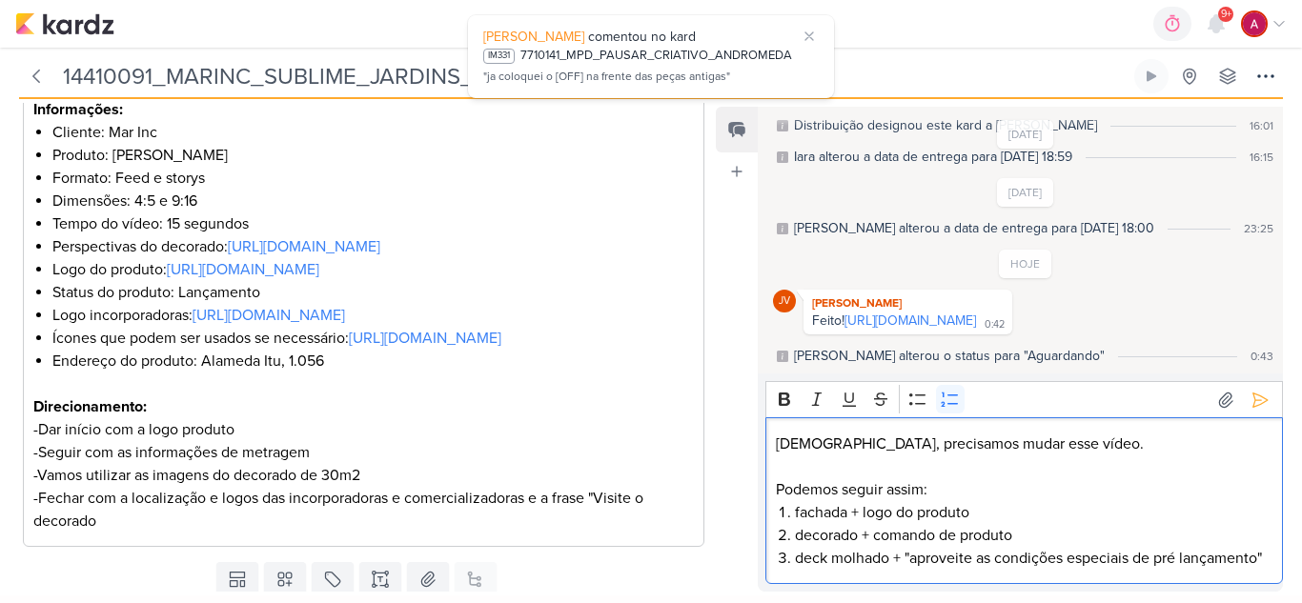
scroll to position [178, 0]
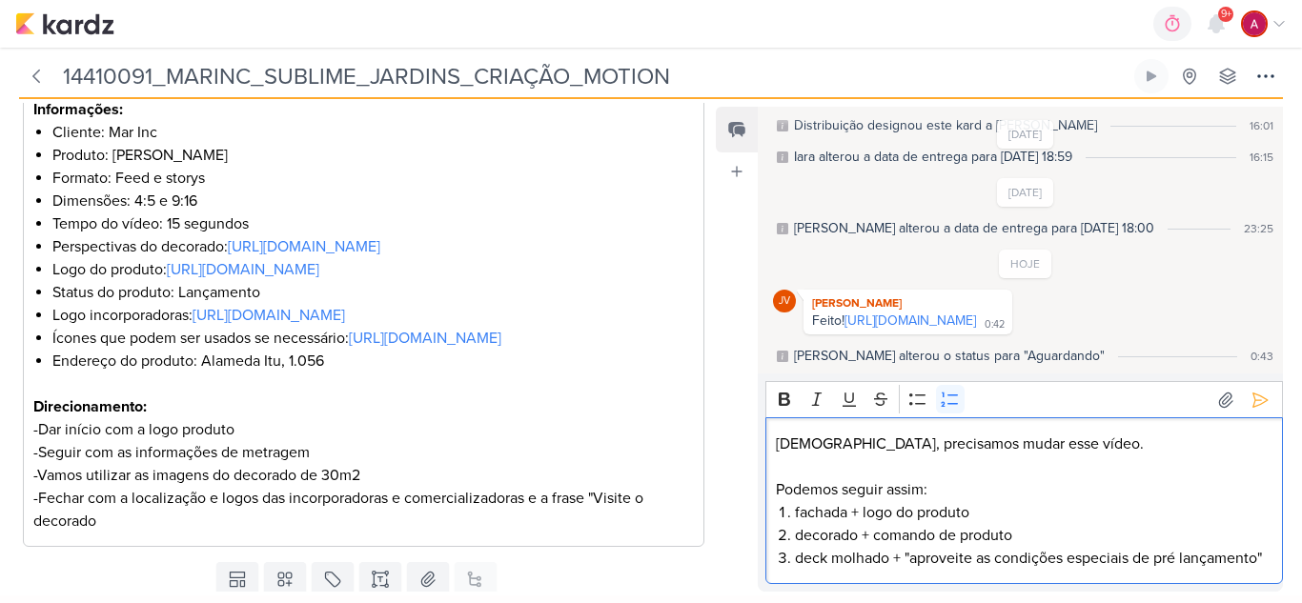
click at [911, 547] on li "deck molhado + "aproveite as condições especiais de pré lançamento"" at bounding box center [1034, 558] width 479 height 23
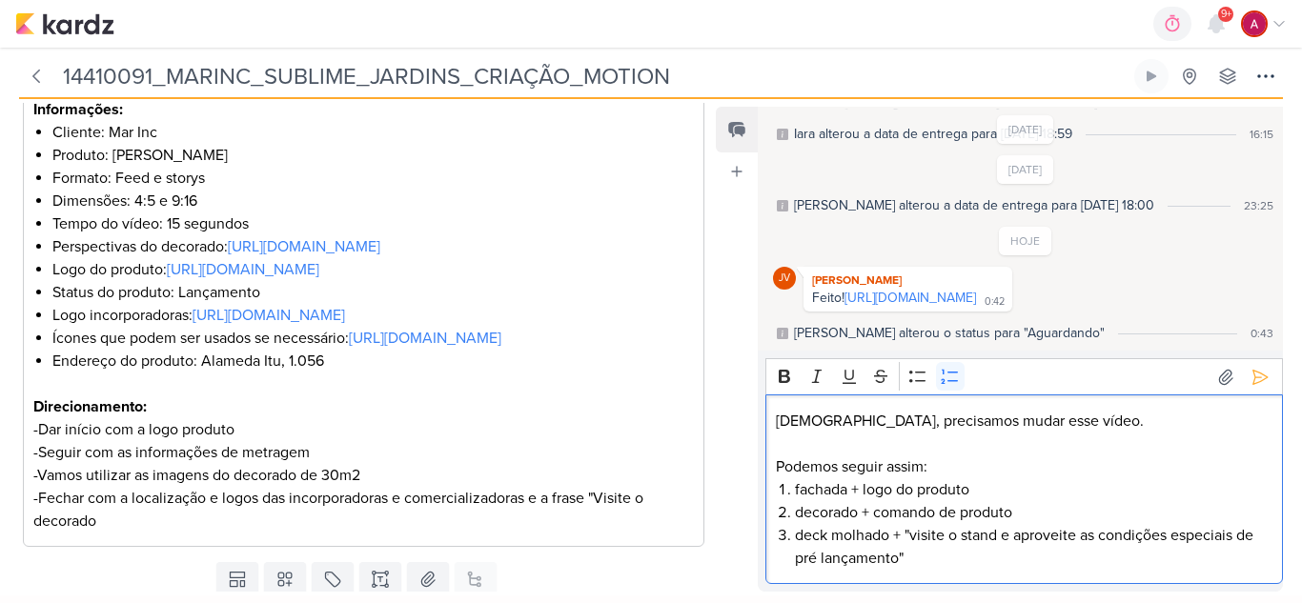
click at [991, 489] on li "fachada + logo do produto" at bounding box center [1034, 490] width 479 height 23
